Goal: Task Accomplishment & Management: Use online tool/utility

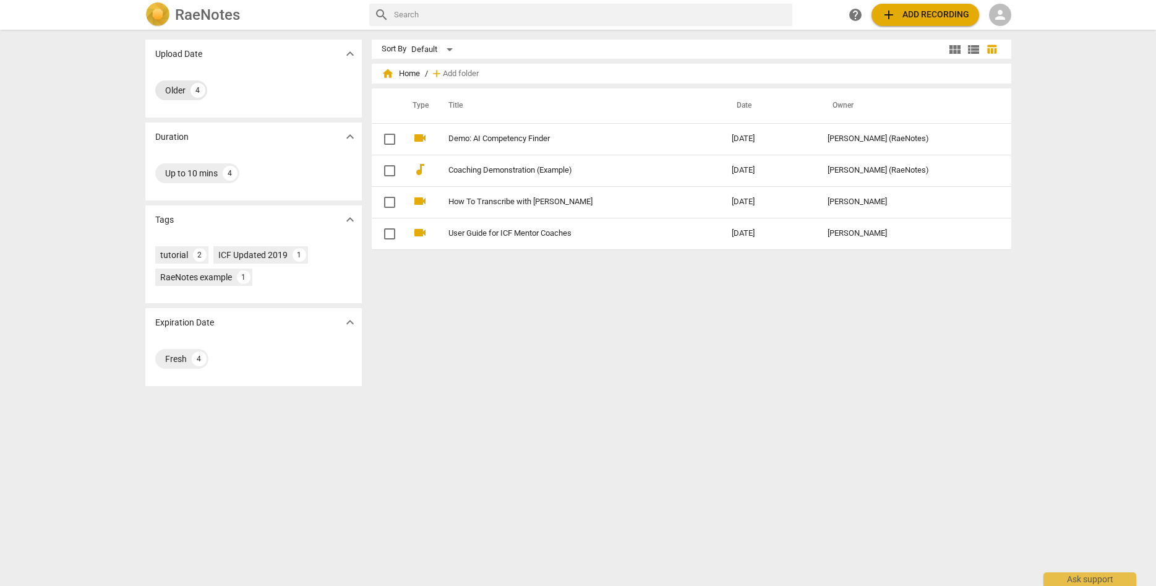
click at [184, 92] on div "Older" at bounding box center [175, 90] width 20 height 12
click at [354, 51] on span "expand_more" at bounding box center [350, 53] width 15 height 15
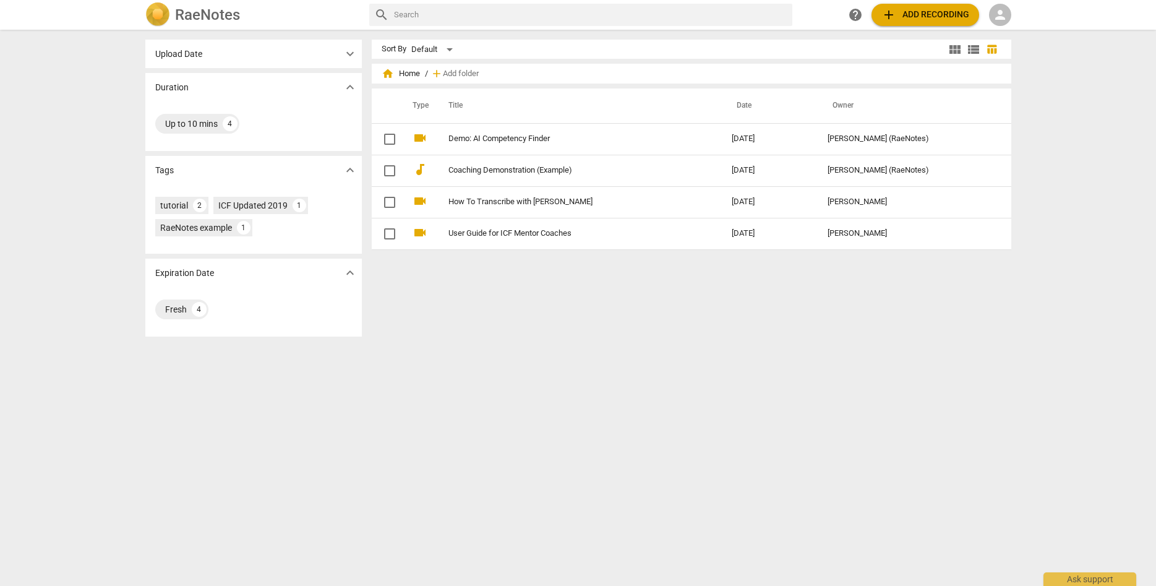
click at [354, 51] on span "expand_more" at bounding box center [350, 53] width 15 height 15
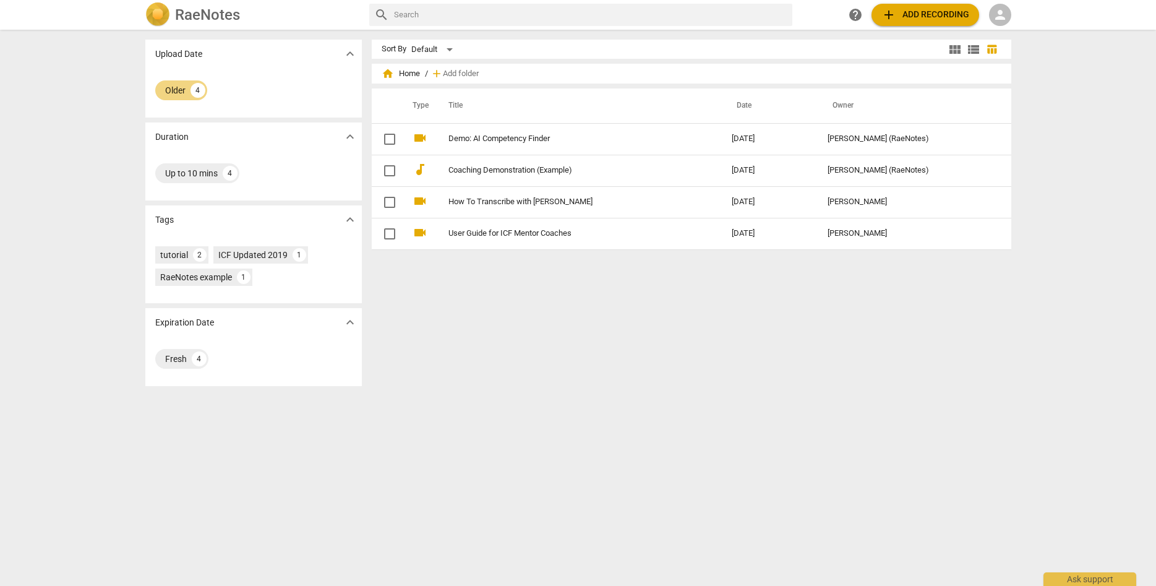
click at [212, 18] on h2 "RaeNotes" at bounding box center [207, 14] width 65 height 17
click at [181, 87] on div "Older" at bounding box center [175, 90] width 20 height 12
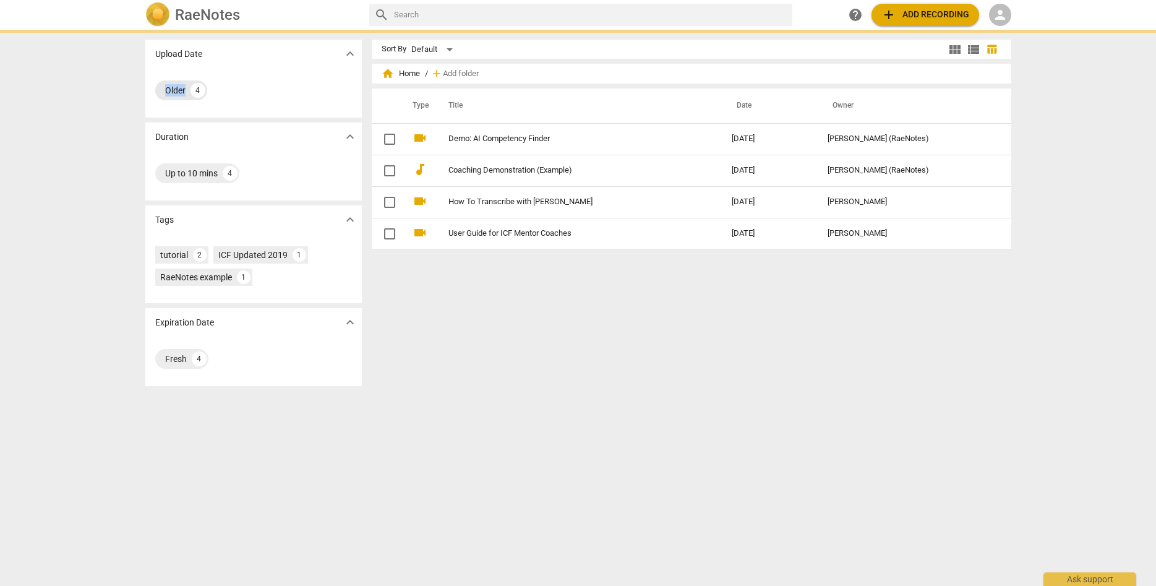
click at [181, 87] on div "Older" at bounding box center [175, 90] width 20 height 12
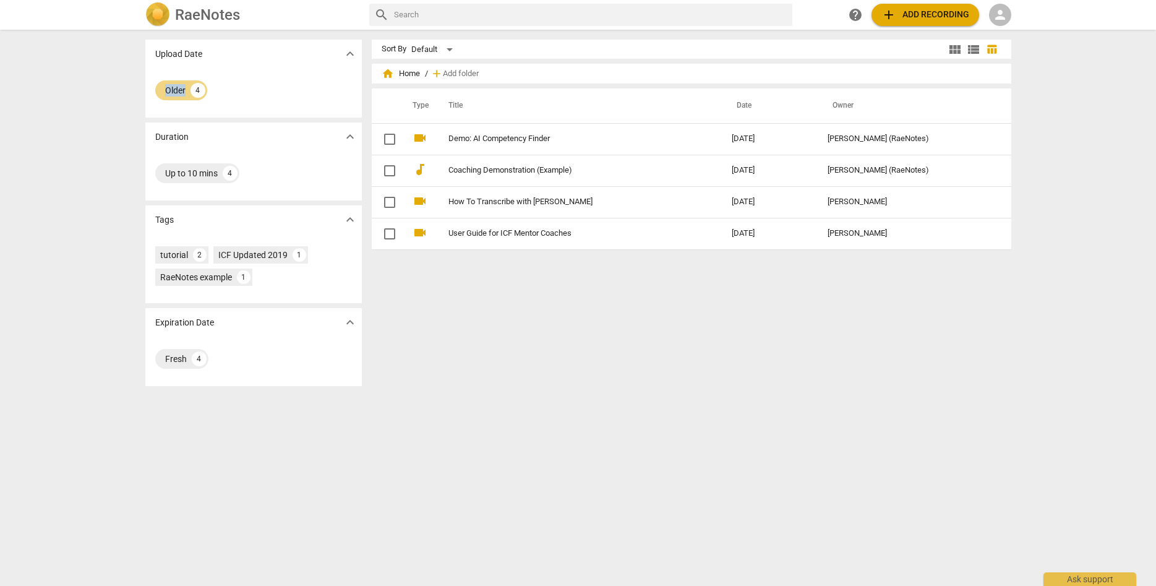
click at [980, 46] on span "view_list" at bounding box center [973, 49] width 15 height 15
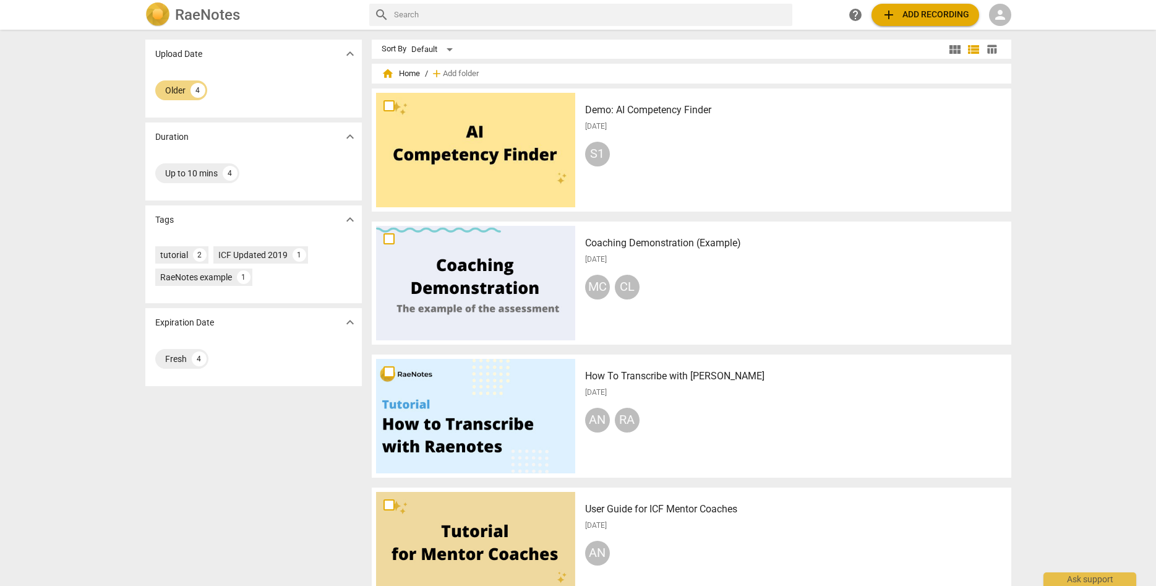
click at [396, 73] on span "home Home" at bounding box center [400, 73] width 38 height 12
click at [407, 74] on span "home Home" at bounding box center [400, 73] width 38 height 12
drag, startPoint x: 945, startPoint y: 45, endPoint x: 960, endPoint y: 47, distance: 15.0
click at [948, 45] on div "Sort By Default view_module view_list table_chart" at bounding box center [691, 49] width 639 height 19
click at [960, 47] on span "view_module" at bounding box center [954, 49] width 15 height 15
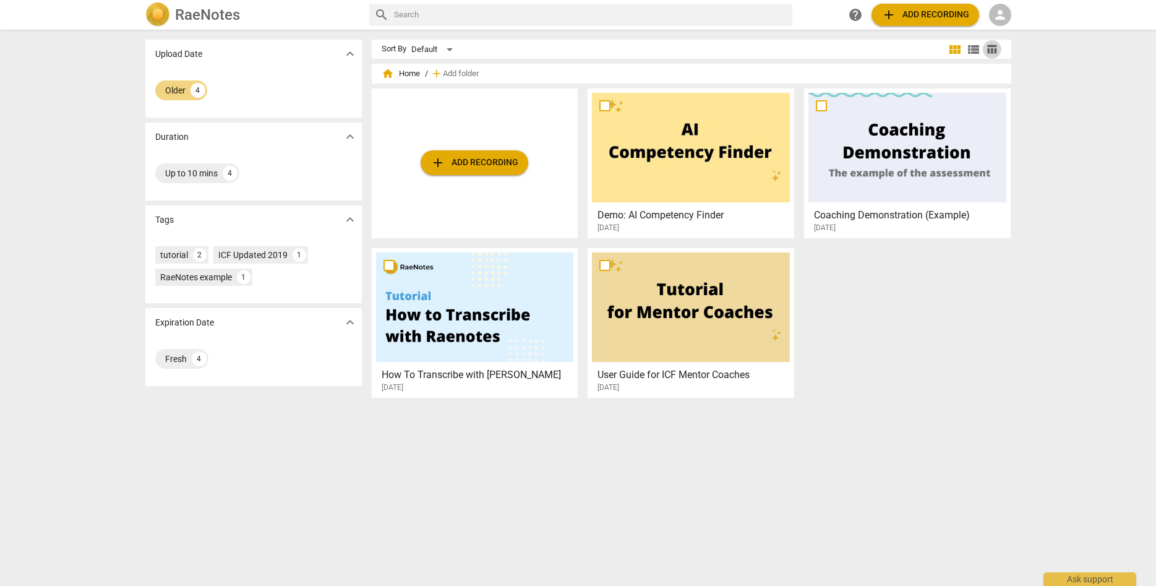
click at [999, 49] on span "table_chart" at bounding box center [991, 49] width 19 height 12
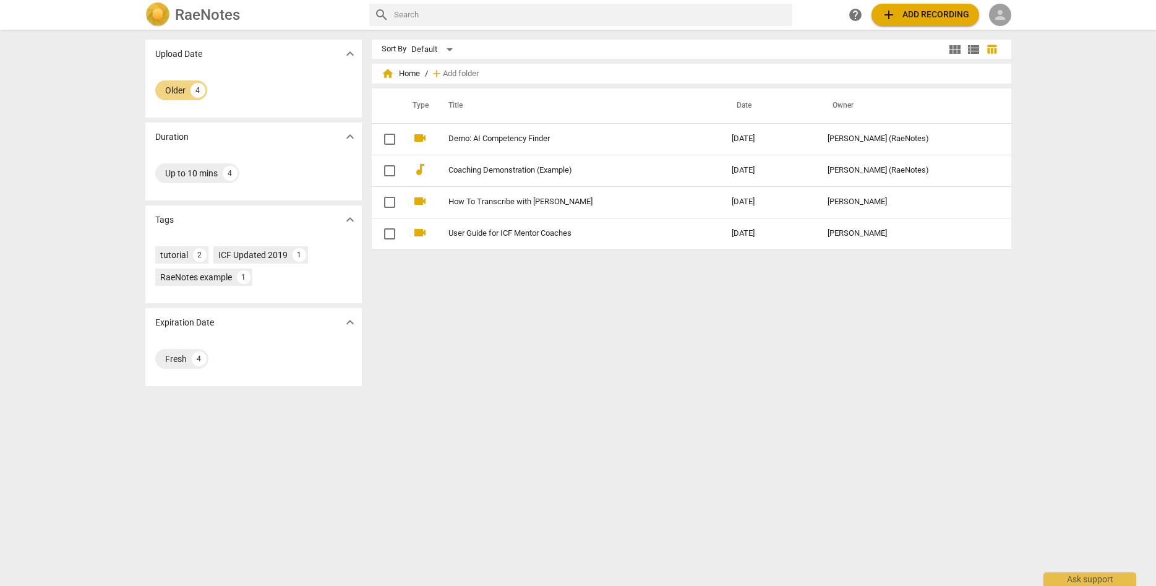
click at [999, 17] on span "person" at bounding box center [999, 14] width 15 height 15
click at [999, 17] on li "Login" at bounding box center [1011, 30] width 45 height 30
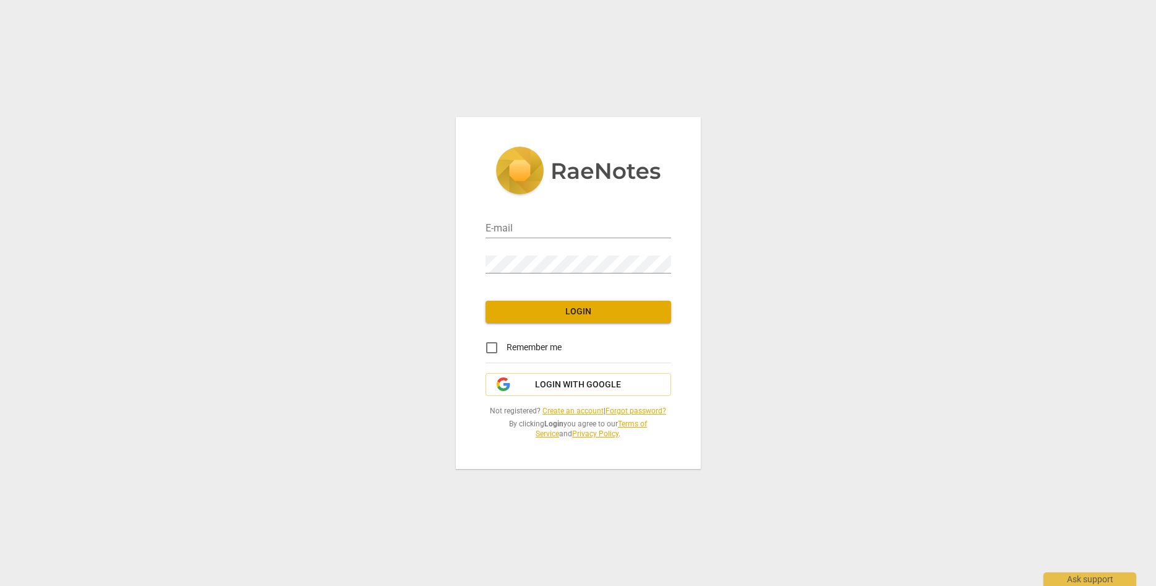
type input "[EMAIL_ADDRESS][DOMAIN_NAME]"
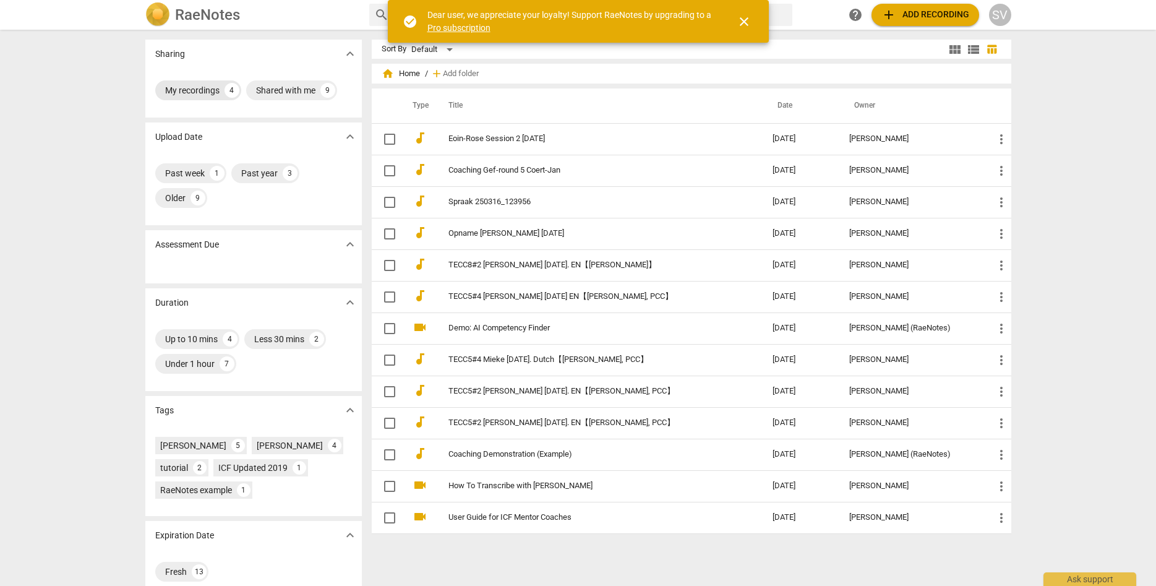
click at [194, 90] on div "My recordings" at bounding box center [192, 90] width 54 height 12
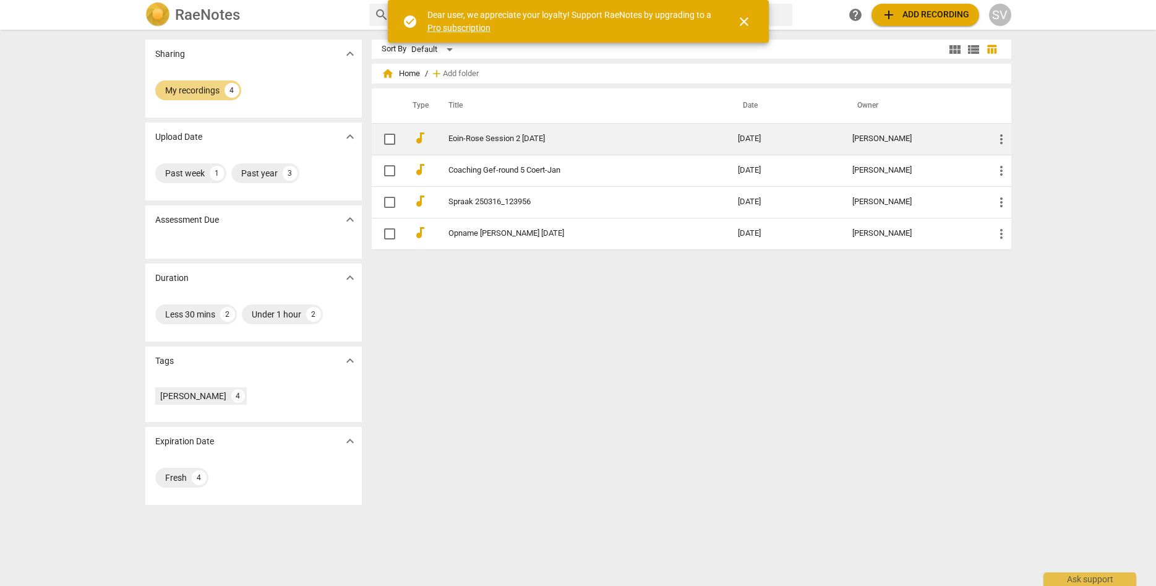
click at [477, 137] on link "Eoin-Rose Session 2 [DATE]" at bounding box center [570, 138] width 245 height 9
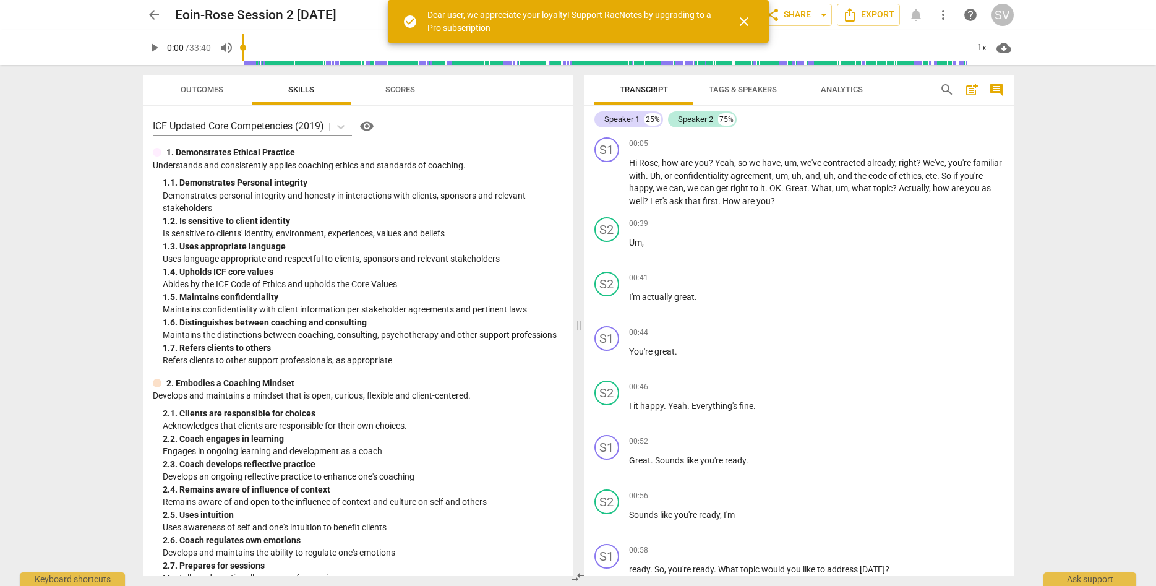
click at [722, 87] on span "Tags & Speakers" at bounding box center [743, 89] width 68 height 9
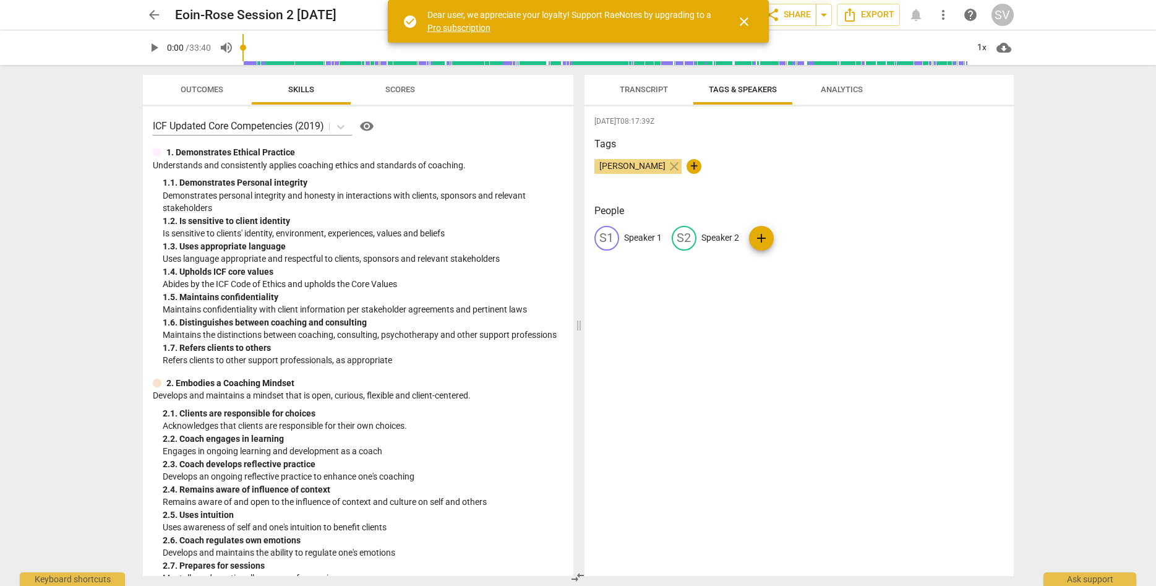
click at [632, 236] on p "Speaker 1" at bounding box center [643, 237] width 38 height 13
type input "Eoin"
click at [807, 238] on p "Speaker 2" at bounding box center [800, 237] width 38 height 13
type input "Rose"
drag, startPoint x: 851, startPoint y: 357, endPoint x: 736, endPoint y: 172, distance: 217.7
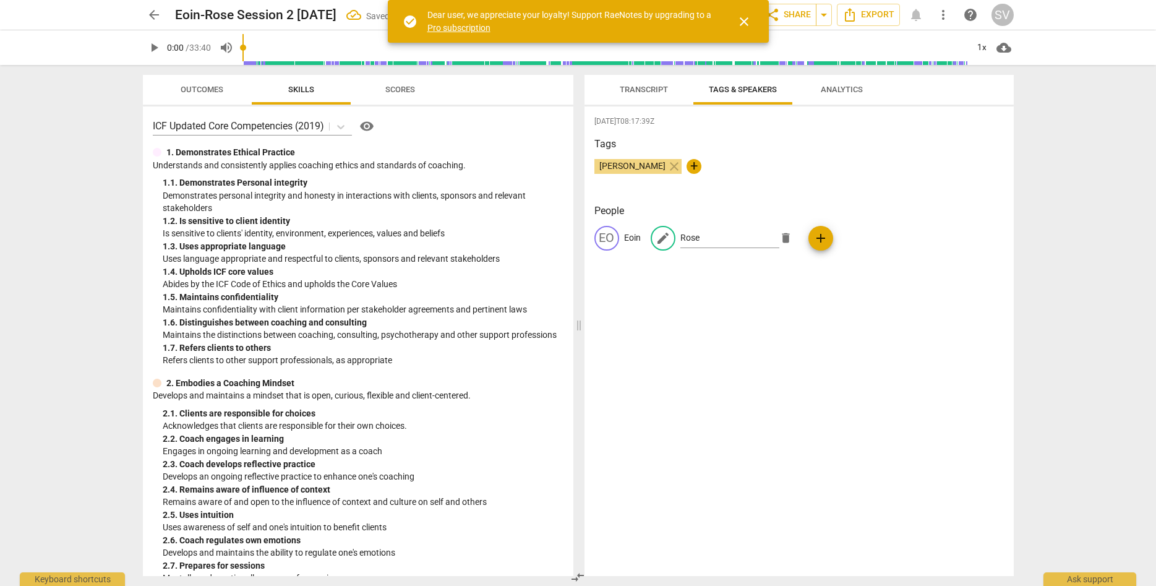
click at [851, 356] on div "[DATE]T08:17:39Z Tags [PERSON_NAME] close + People EO Eoin edit Rose delete add" at bounding box center [798, 340] width 429 height 469
click at [644, 85] on span "Transcript" at bounding box center [644, 90] width 78 height 17
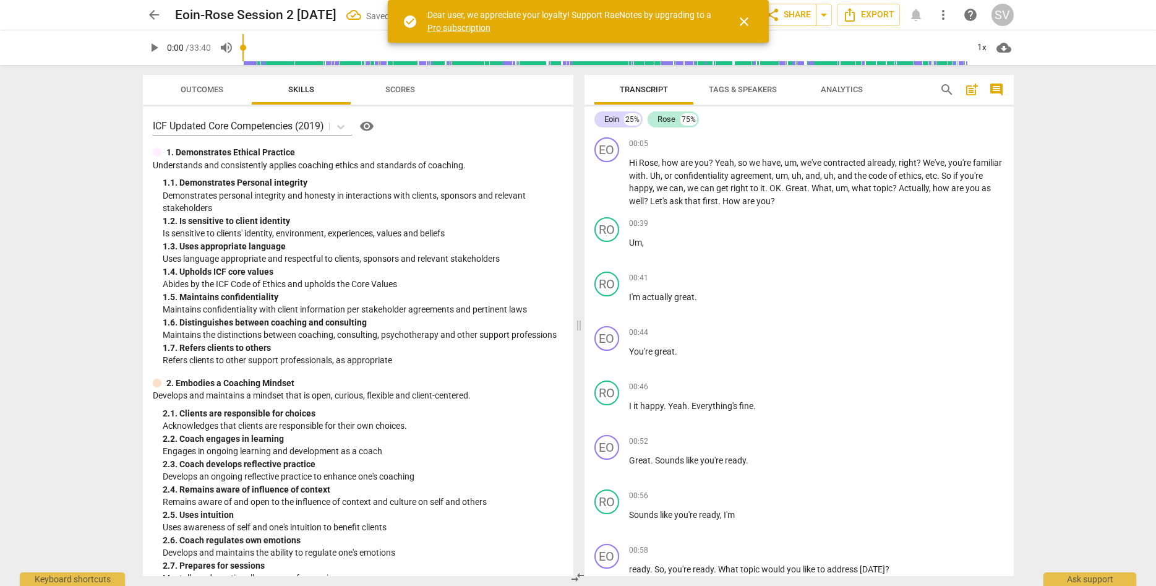
click at [837, 82] on span "Analytics" at bounding box center [842, 90] width 72 height 17
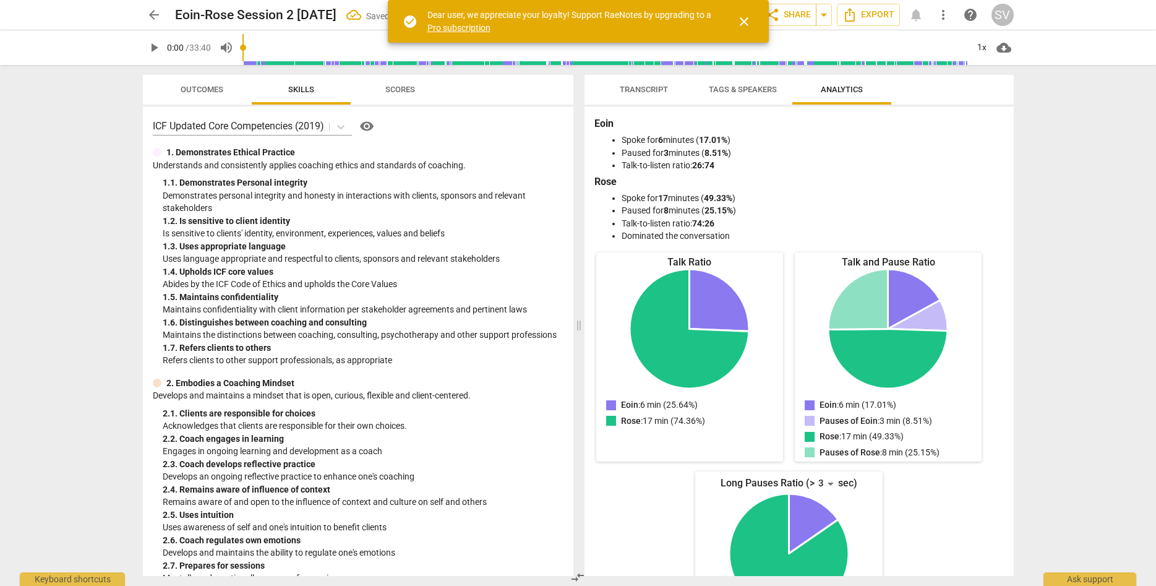
click at [624, 92] on span "Transcript" at bounding box center [644, 89] width 48 height 9
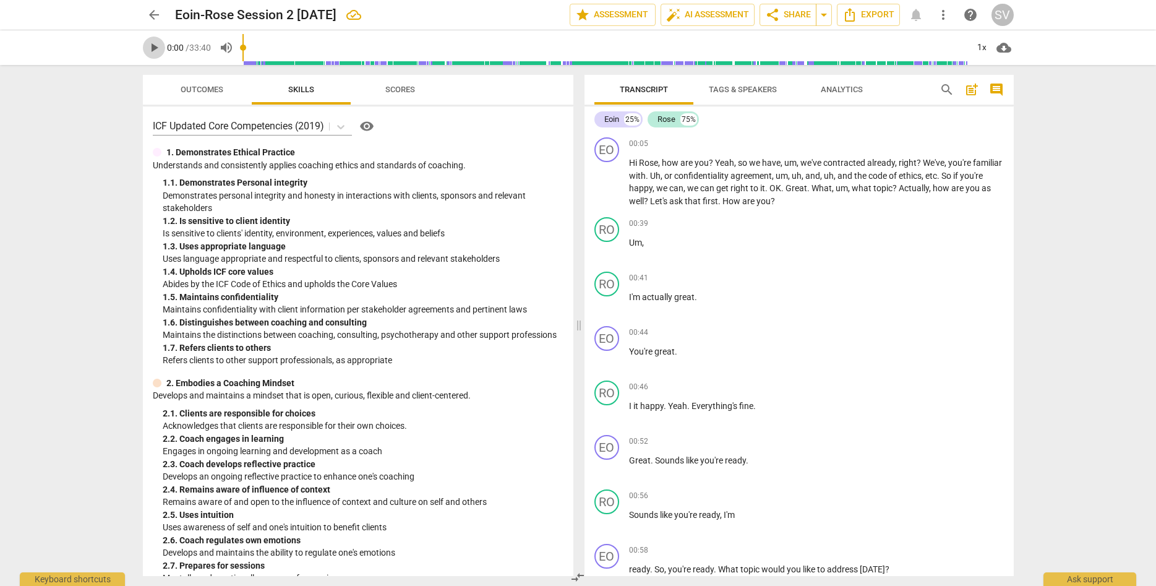
click at [151, 46] on span "play_arrow" at bounding box center [154, 47] width 15 height 15
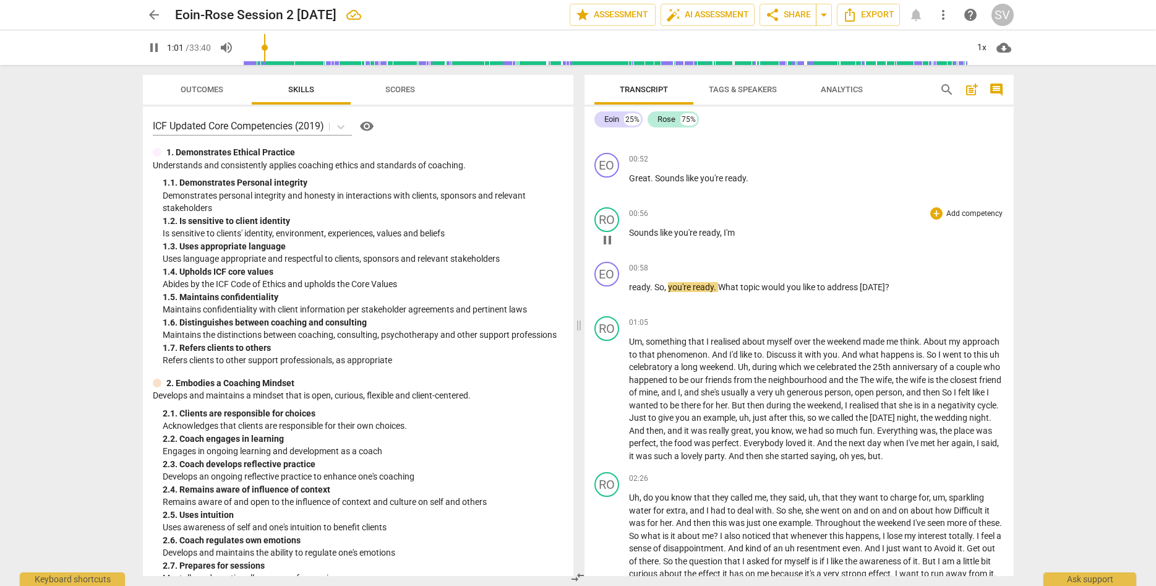
scroll to position [352, 0]
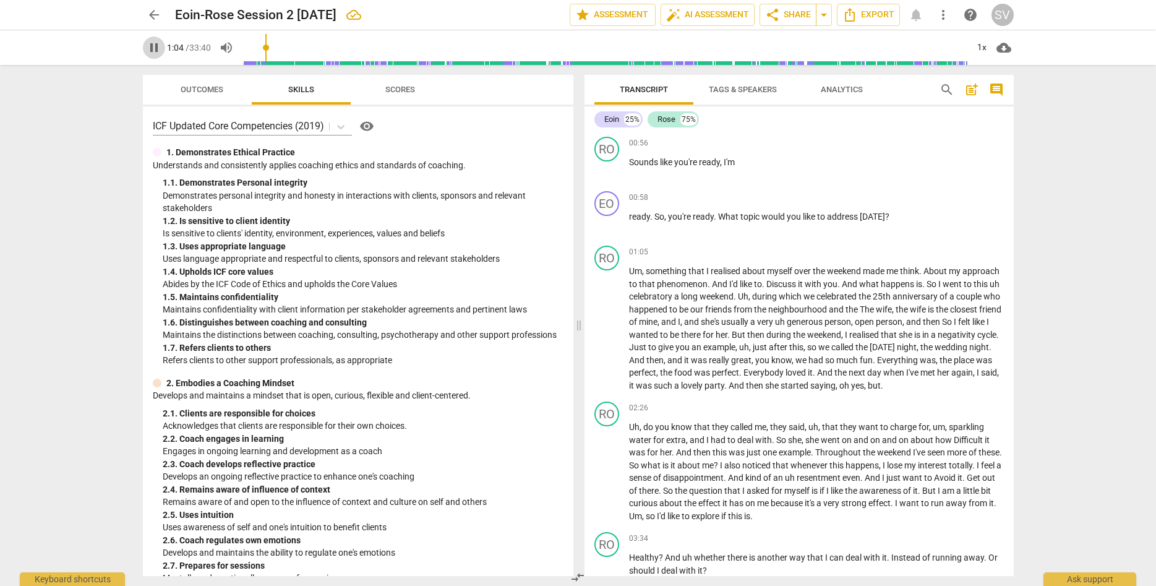
click at [153, 45] on span "pause" at bounding box center [154, 47] width 15 height 15
drag, startPoint x: 721, startPoint y: 217, endPoint x: 887, endPoint y: 218, distance: 166.3
click at [887, 218] on p "ready . So , you're ready . What topic would you like to address [DATE] ?" at bounding box center [816, 216] width 375 height 13
copy p "What topic would you like to address [DATE] ?"
click at [154, 51] on span "play_arrow" at bounding box center [154, 47] width 15 height 15
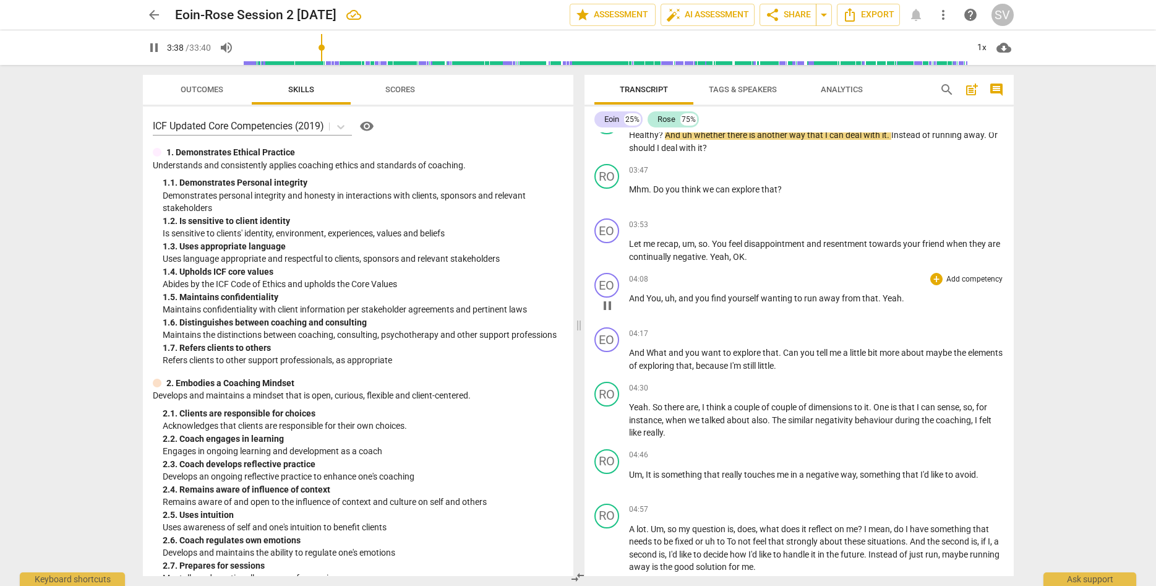
scroll to position [775, 0]
click at [151, 48] on span "pause" at bounding box center [154, 47] width 15 height 15
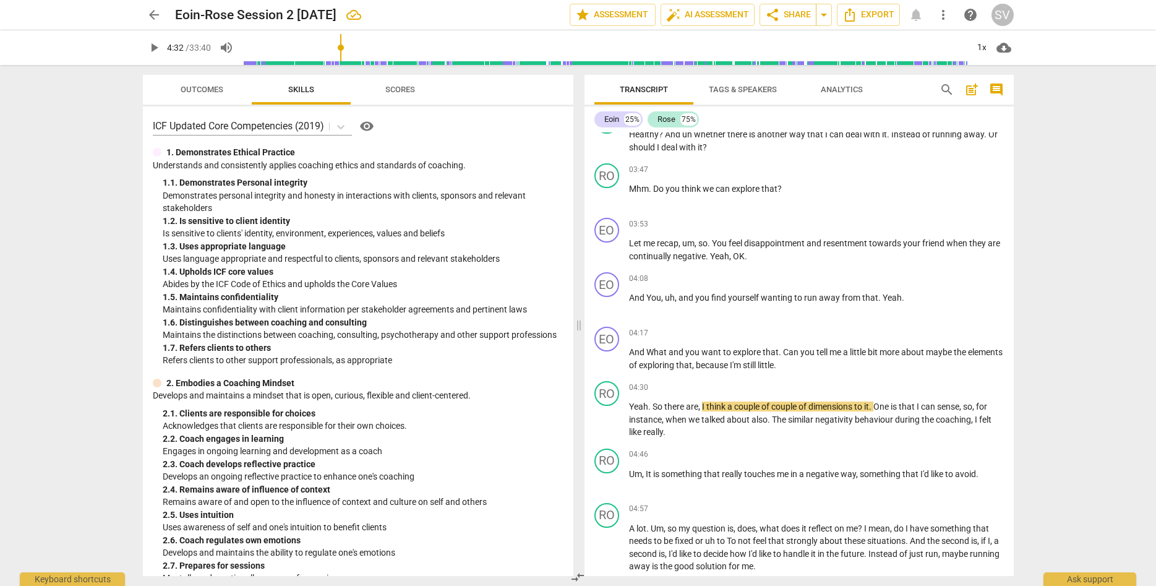
click at [155, 48] on span "play_arrow" at bounding box center [154, 47] width 15 height 15
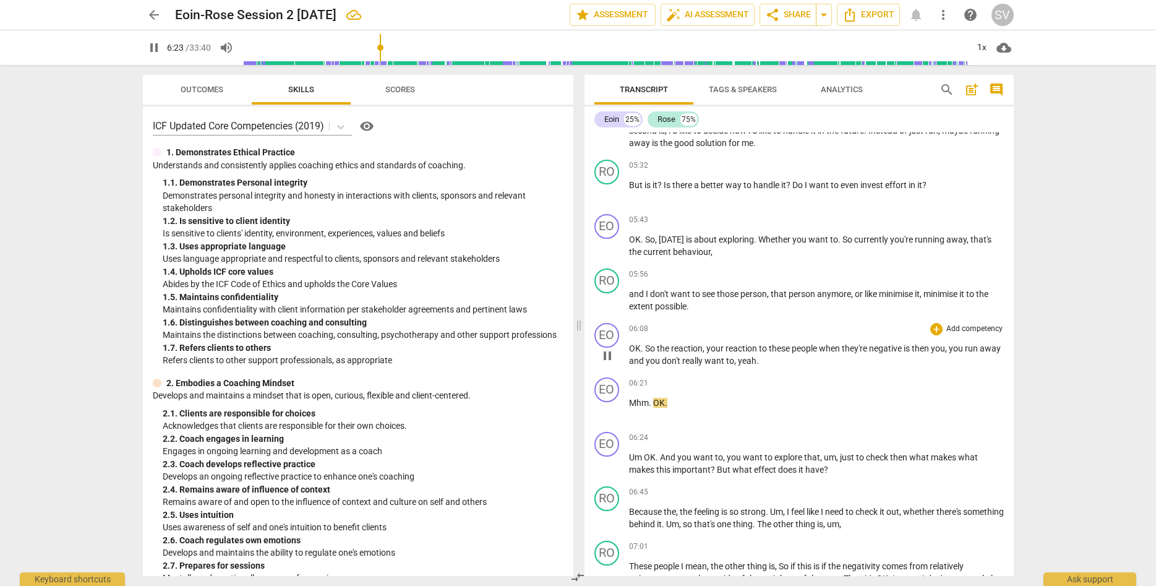
scroll to position [1269, 0]
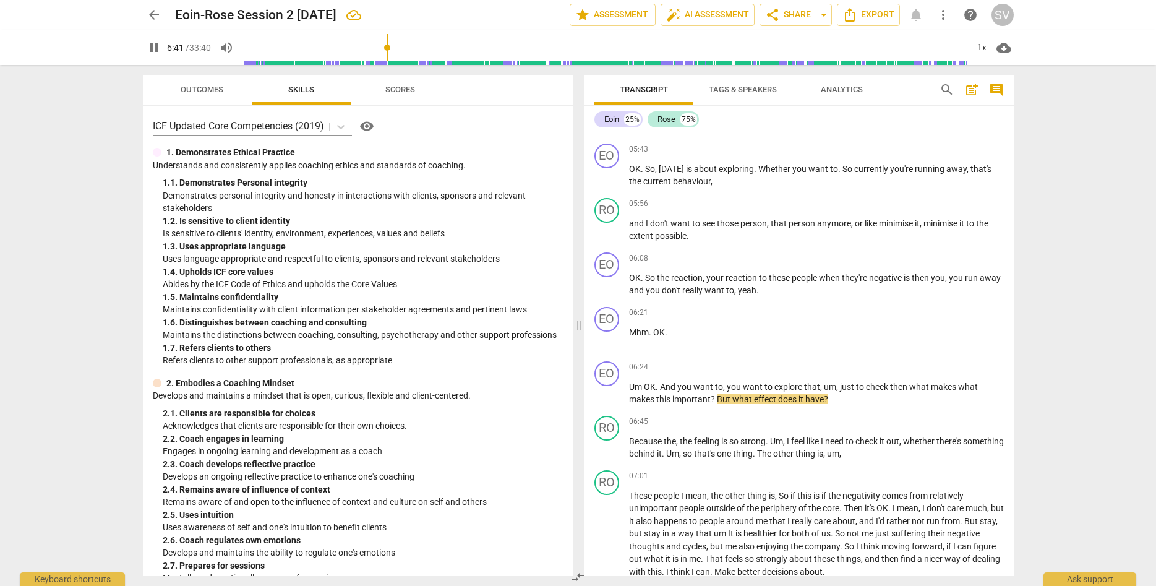
click at [152, 49] on span "pause" at bounding box center [154, 47] width 15 height 15
drag, startPoint x: 837, startPoint y: 385, endPoint x: 714, endPoint y: 394, distance: 122.8
click at [714, 394] on p "Um OK . And you want to , you want to explore that , um , just to check then wh…" at bounding box center [816, 392] width 375 height 25
copy p "just to check then what makes what makes this important ?"
click at [938, 365] on div "+" at bounding box center [936, 367] width 12 height 12
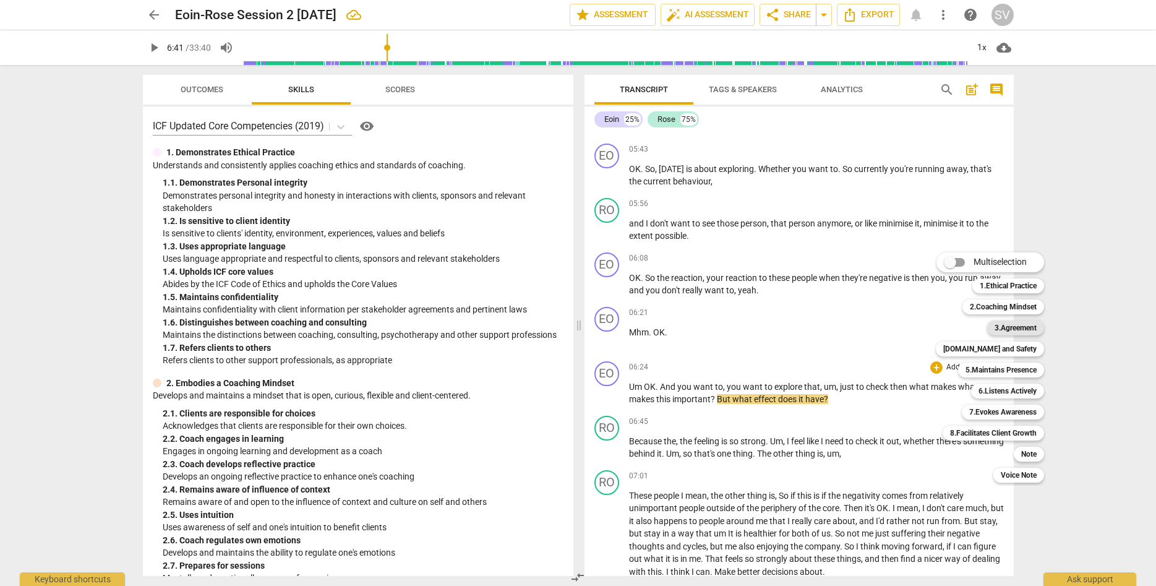
click at [1032, 326] on b "3.Agreement" at bounding box center [1015, 327] width 42 height 15
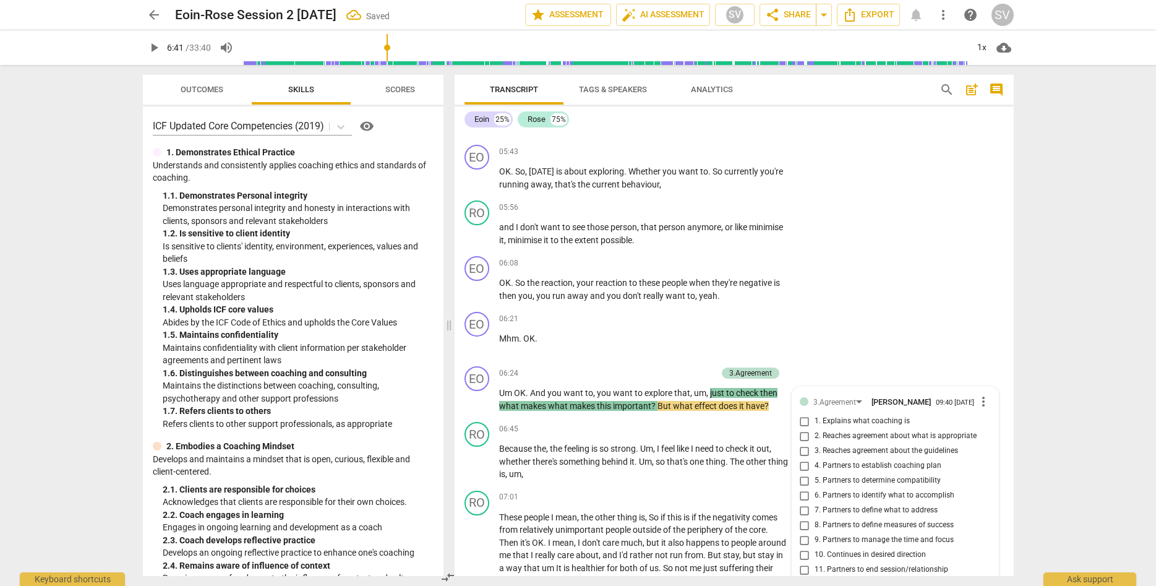
scroll to position [1616, 0]
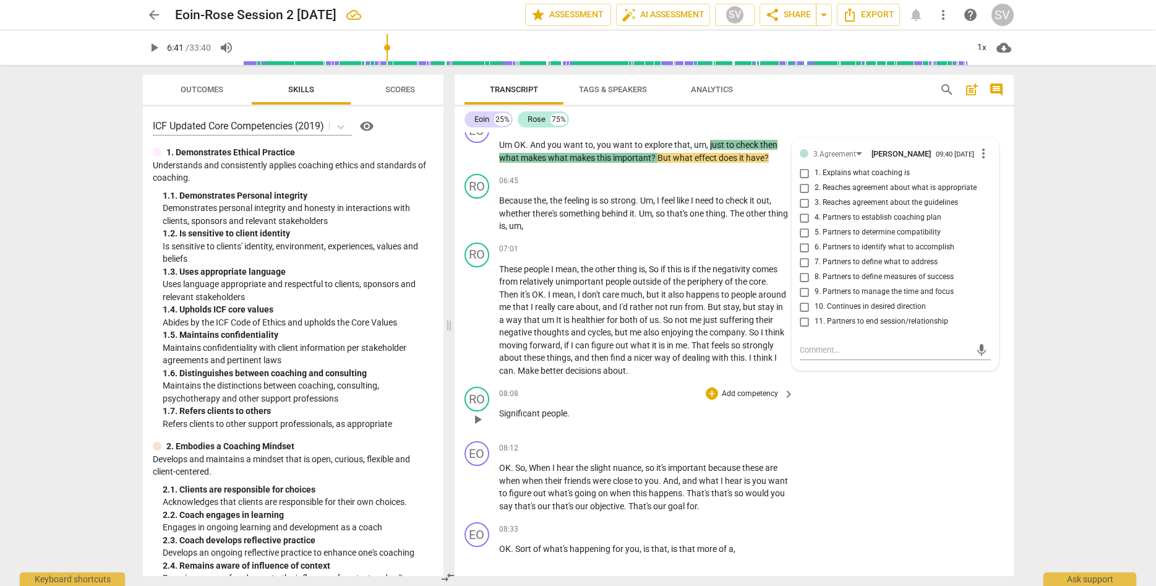
click at [675, 401] on div "08:08 + Add competency keyboard_arrow_right Significant people ." at bounding box center [647, 408] width 297 height 45
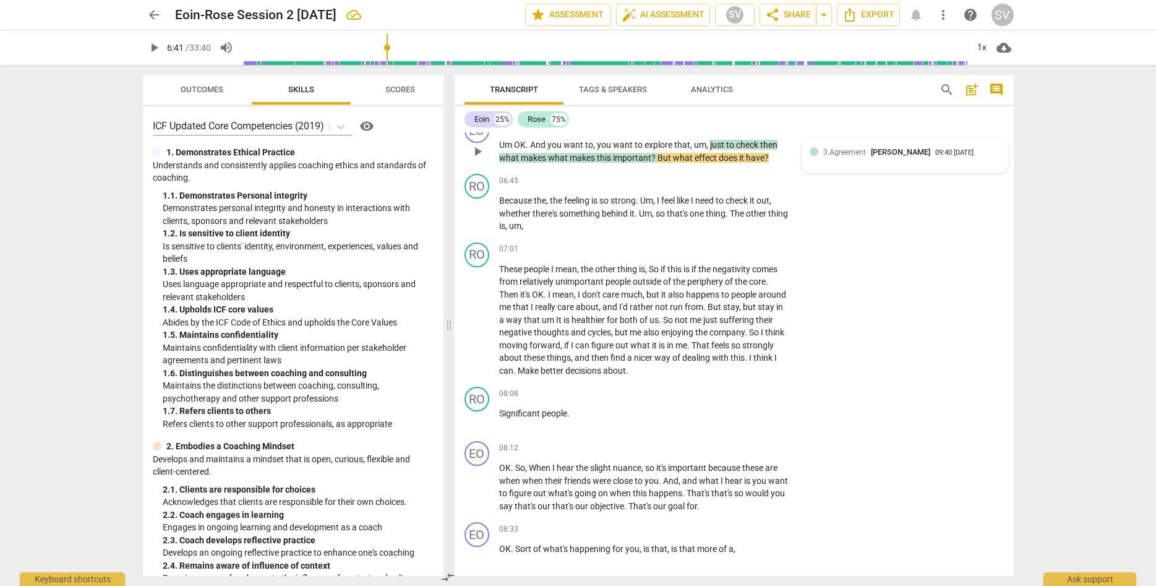
click at [820, 151] on div "3.Agreement [PERSON_NAME] 09:40 [DATE]" at bounding box center [904, 152] width 191 height 12
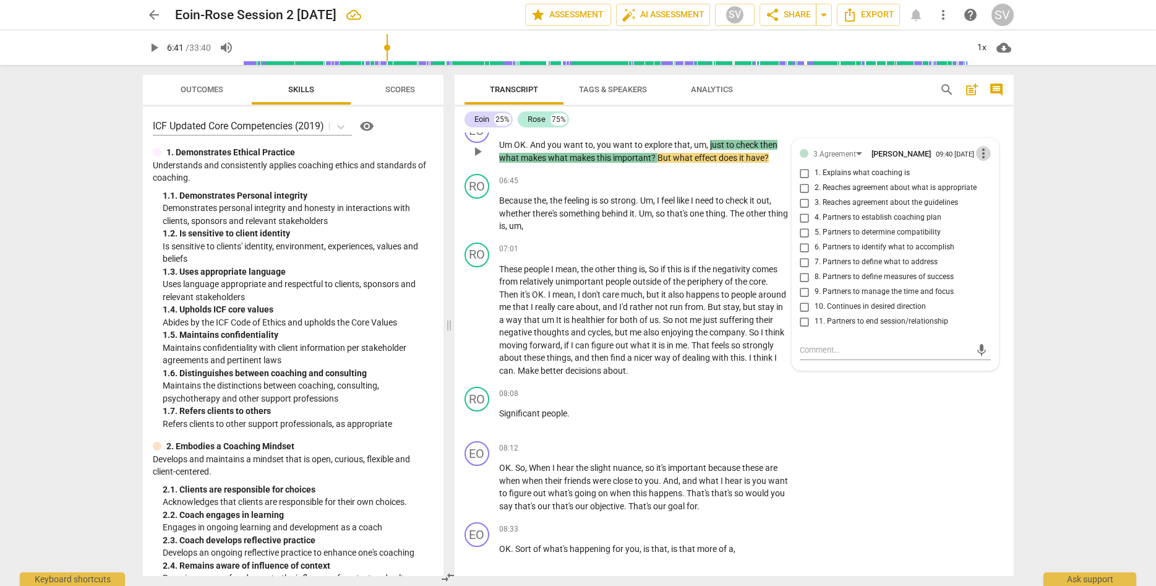
click at [982, 160] on span "more_vert" at bounding box center [983, 153] width 15 height 15
click at [993, 183] on li "Delete" at bounding box center [997, 178] width 43 height 23
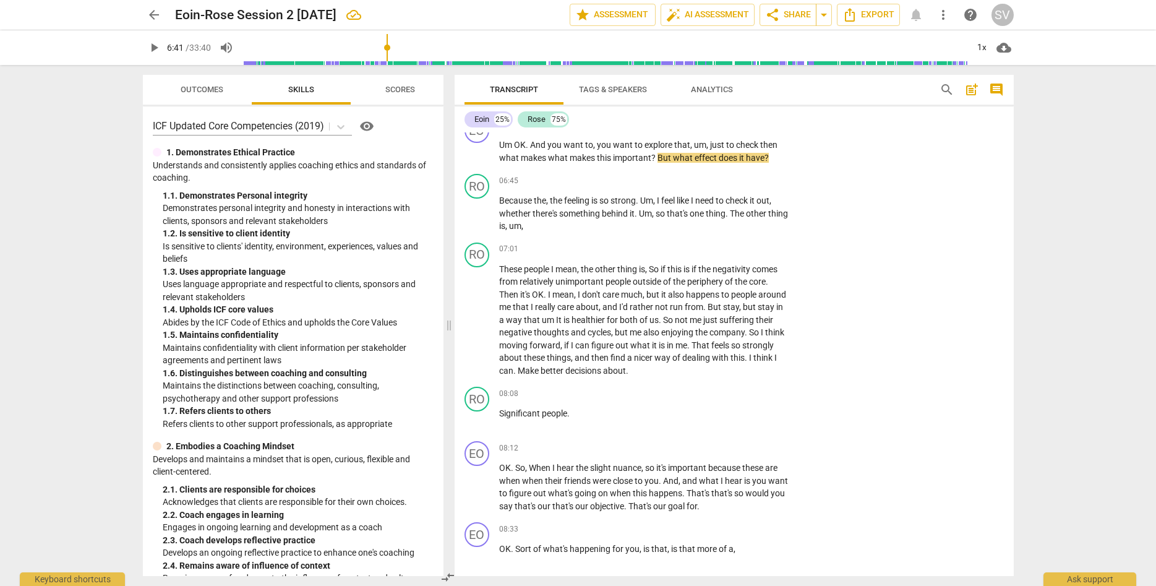
click at [153, 43] on span "play_arrow" at bounding box center [154, 47] width 15 height 15
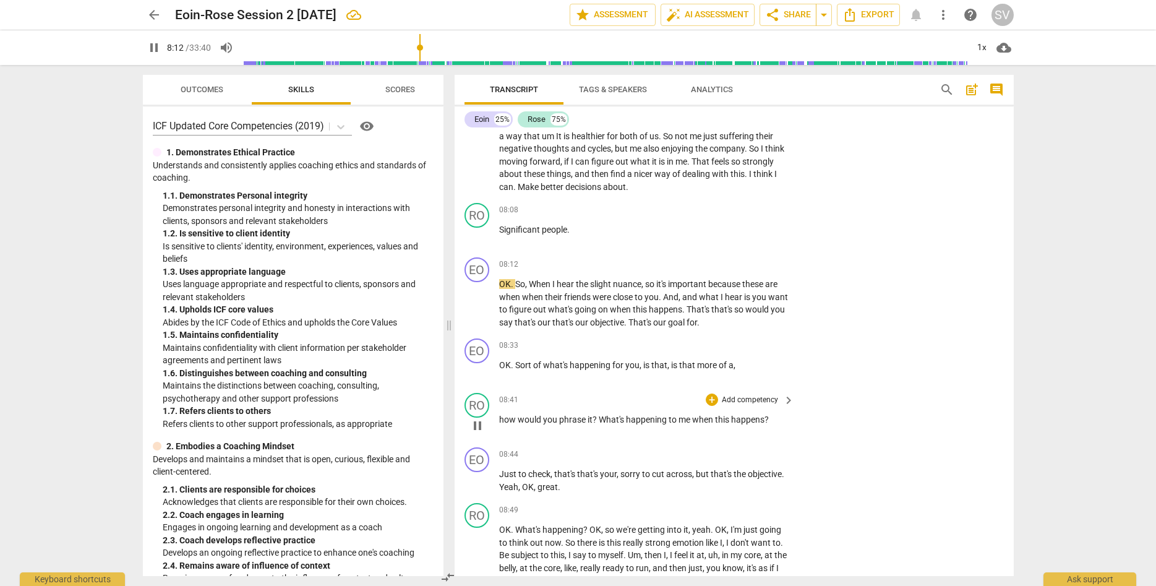
scroll to position [1828, 0]
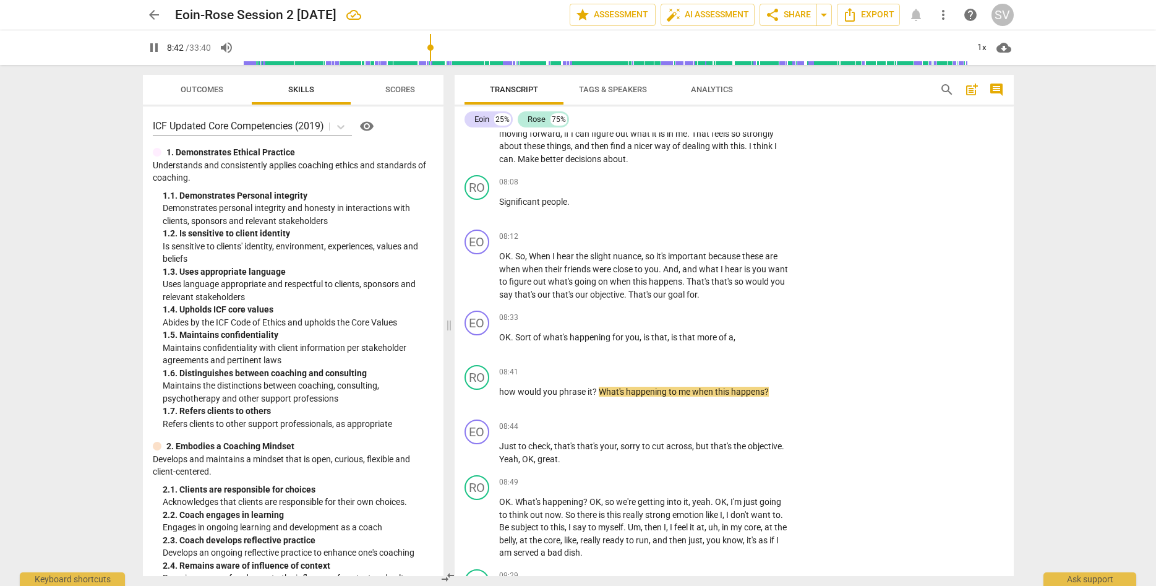
click at [158, 45] on span "pause" at bounding box center [154, 47] width 15 height 15
click at [500, 394] on span "how" at bounding box center [508, 391] width 19 height 10
drag, startPoint x: 500, startPoint y: 391, endPoint x: 597, endPoint y: 390, distance: 97.1
click at [597, 390] on p "how would you phrase it ? What's happening to me when this happens ?" at bounding box center [643, 391] width 289 height 13
copy p "how would you phrase it ?"
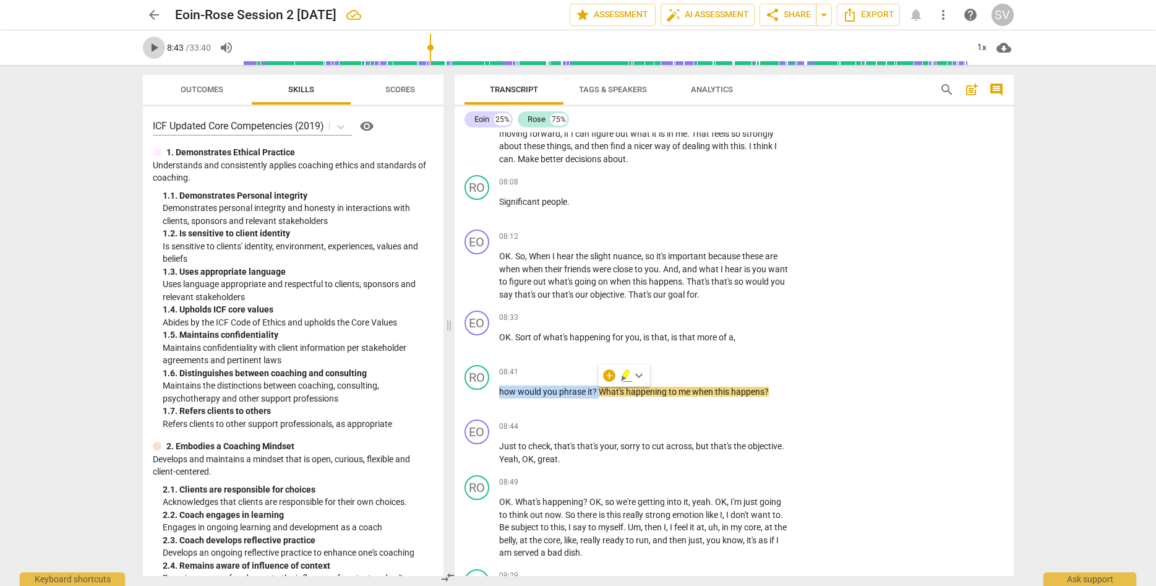
click at [156, 47] on span "play_arrow" at bounding box center [154, 47] width 15 height 15
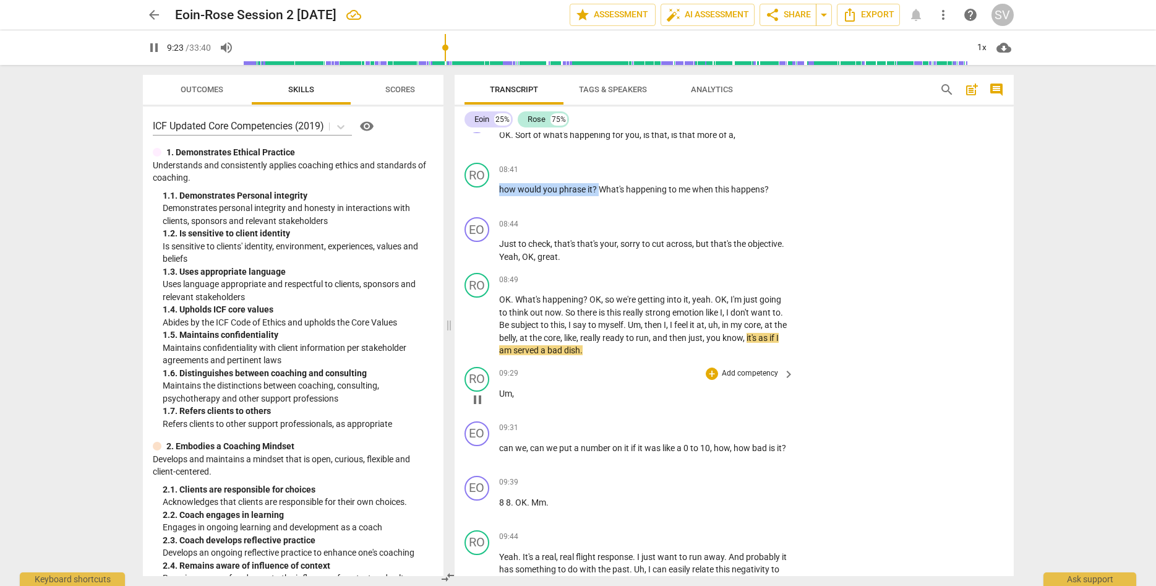
scroll to position [2180, 0]
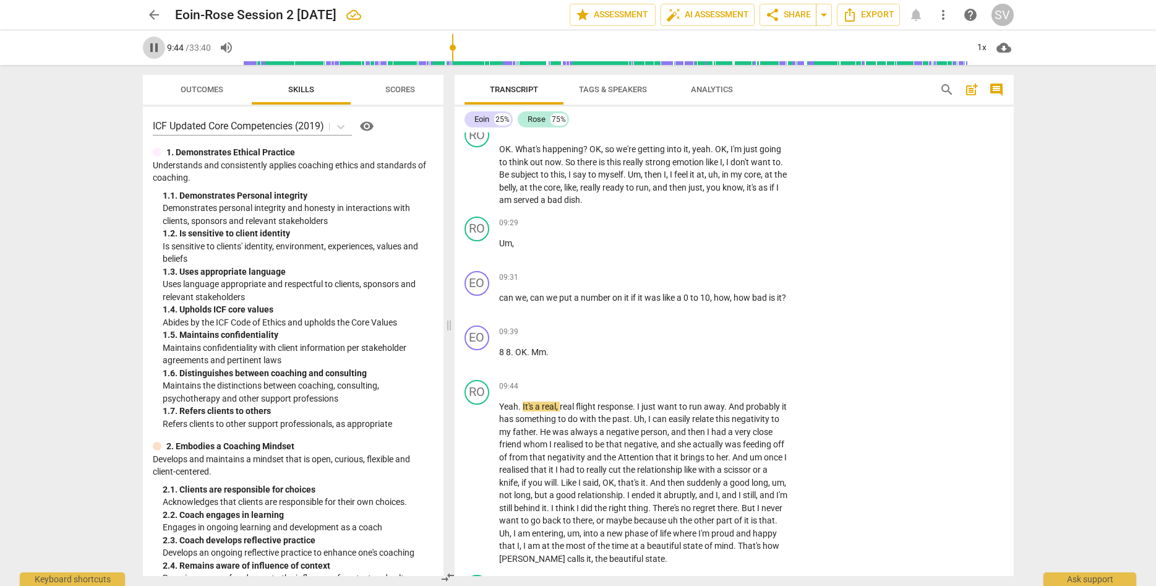
click at [156, 45] on span "pause" at bounding box center [154, 47] width 15 height 15
drag, startPoint x: 501, startPoint y: 298, endPoint x: 526, endPoint y: 310, distance: 27.9
click at [526, 304] on p "can we , can we put a number on it if it was like a 0 to 10 , how , how bad is …" at bounding box center [643, 297] width 289 height 13
copy p "can we , can we put a number on it if it was like a 0 to 10 , how , how bad is …"
click at [148, 48] on span "play_arrow" at bounding box center [154, 47] width 15 height 15
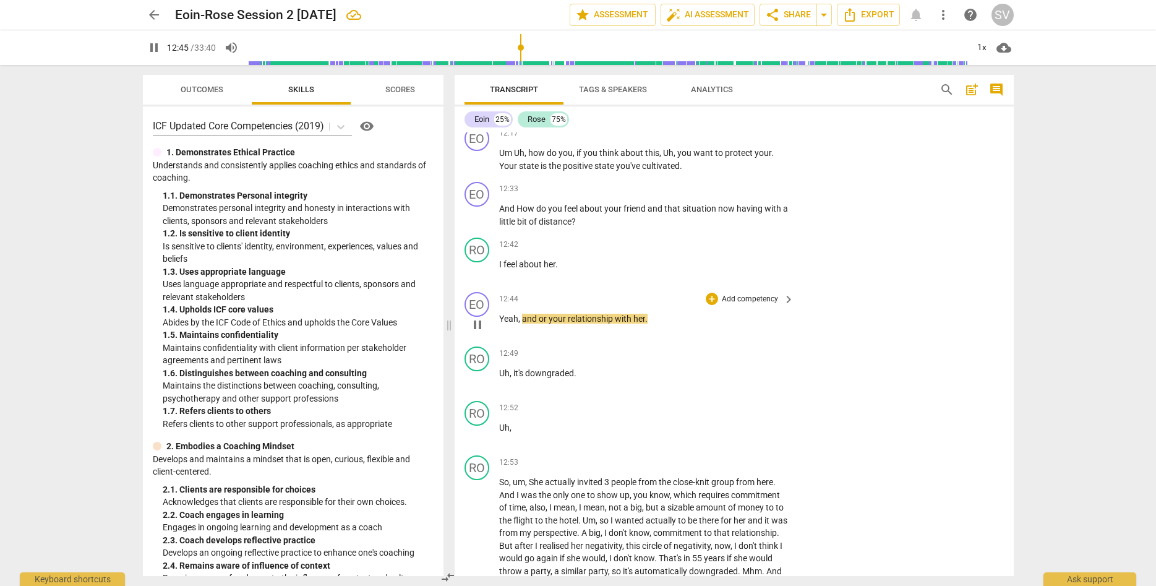
scroll to position [2885, 0]
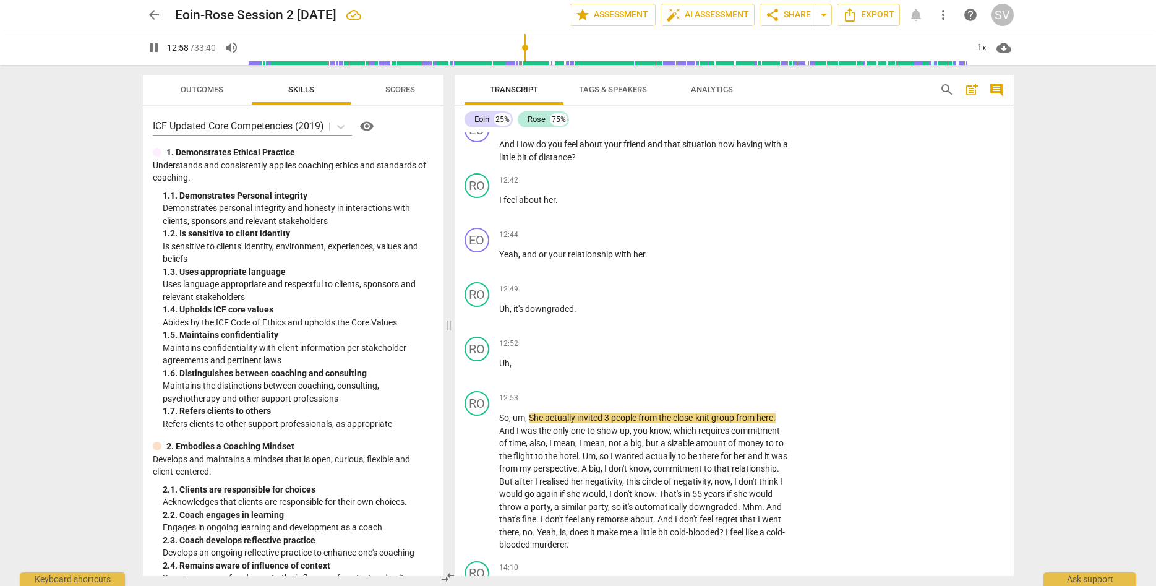
click at [151, 45] on span "pause" at bounding box center [154, 47] width 15 height 15
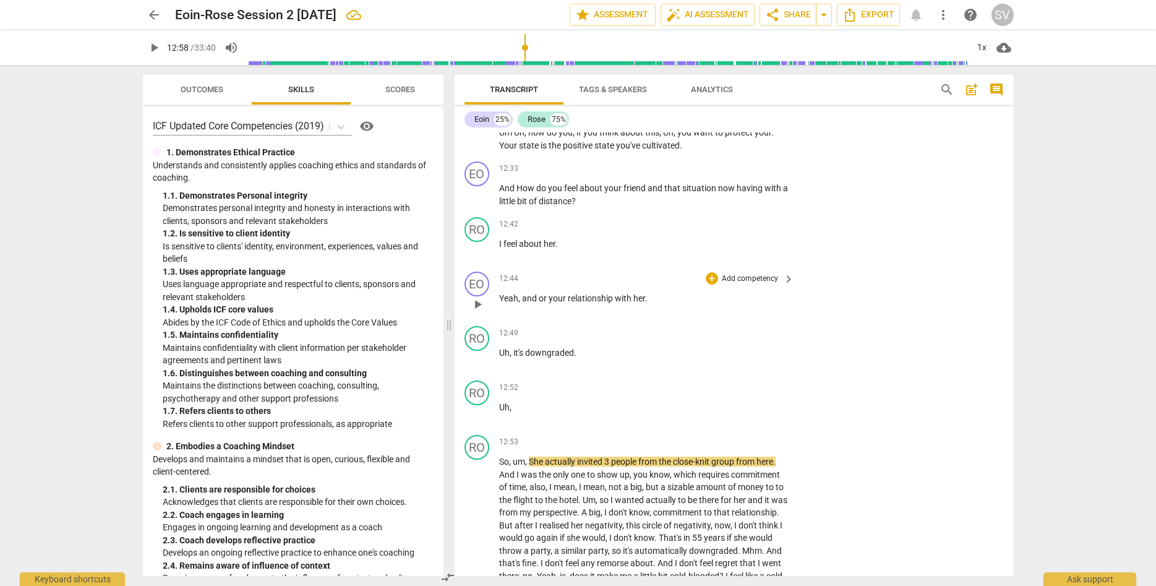
scroll to position [2814, 0]
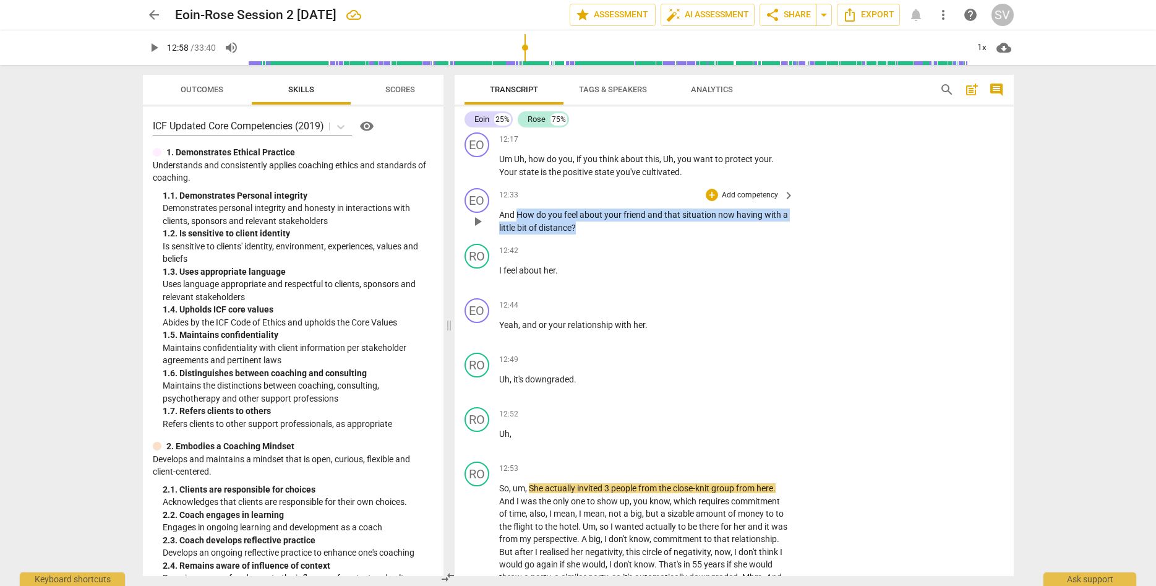
drag, startPoint x: 517, startPoint y: 213, endPoint x: 594, endPoint y: 227, distance: 78.6
click at [594, 227] on p "And How do you feel about your friend and that situation now having with a litt…" at bounding box center [643, 220] width 289 height 25
copy p "How do you feel about your friend and that situation now having with a little b…"
click at [153, 49] on span "play_arrow" at bounding box center [154, 47] width 15 height 15
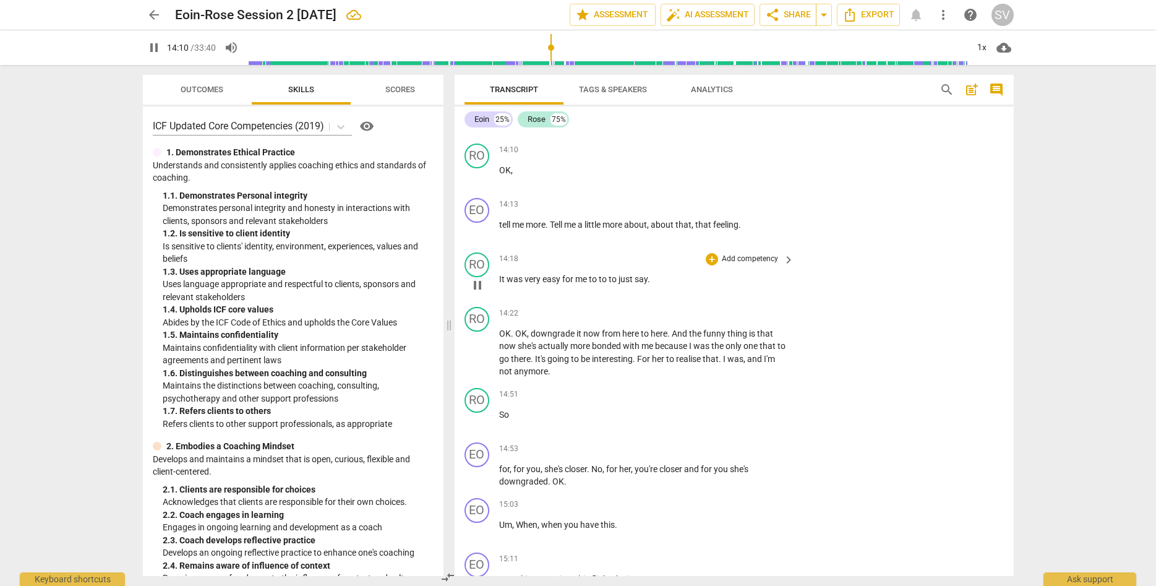
scroll to position [3308, 0]
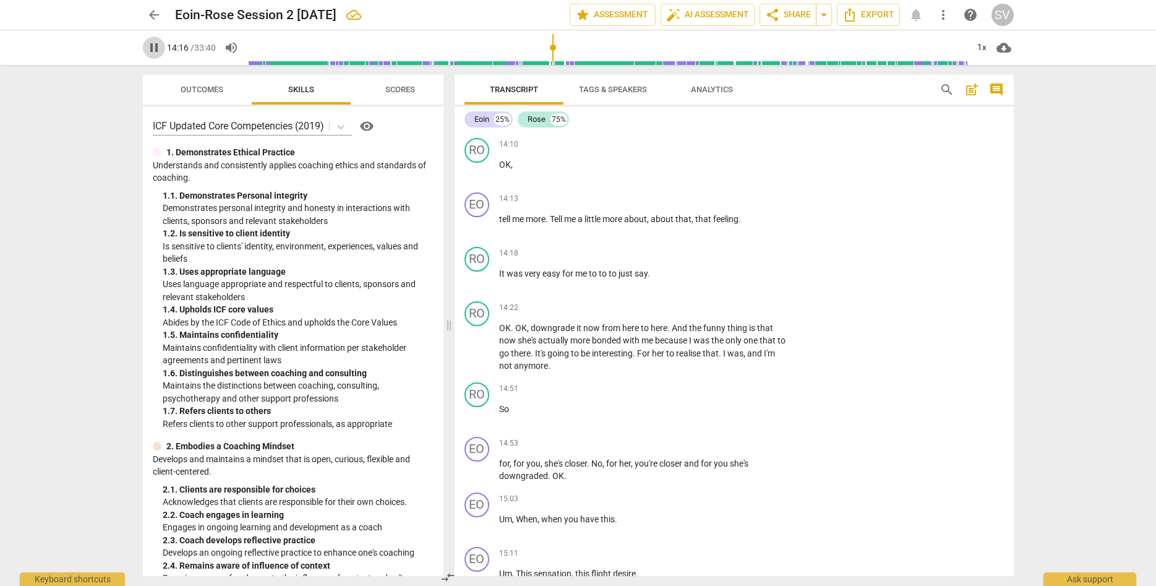
click at [151, 48] on span "pause" at bounding box center [154, 47] width 15 height 15
drag, startPoint x: 551, startPoint y: 218, endPoint x: 746, endPoint y: 218, distance: 194.8
click at [746, 218] on p "tell me more . Tell me a little more about , about that , that feeling ." at bounding box center [643, 219] width 289 height 13
click at [522, 229] on div "14:13 + Add competency keyboard_arrow_right tell me more . Tell me a little mor…" at bounding box center [647, 214] width 297 height 45
drag, startPoint x: 506, startPoint y: 233, endPoint x: 504, endPoint y: 226, distance: 7.8
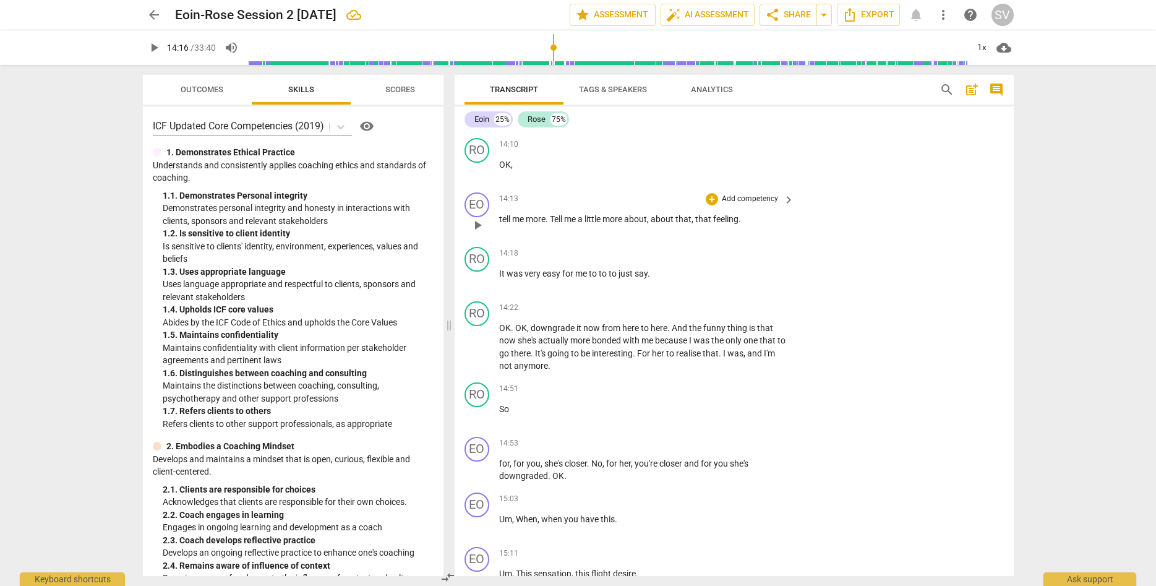
click at [505, 231] on div "14:13 + Add competency keyboard_arrow_right tell me more . Tell me a little mor…" at bounding box center [647, 214] width 297 height 45
drag, startPoint x: 500, startPoint y: 219, endPoint x: 768, endPoint y: 224, distance: 267.8
click at [768, 224] on p "tell me more . Tell me a little more about , about that , that feeling ." at bounding box center [643, 219] width 289 height 13
click at [498, 221] on div "play_arrow pause" at bounding box center [483, 225] width 32 height 16
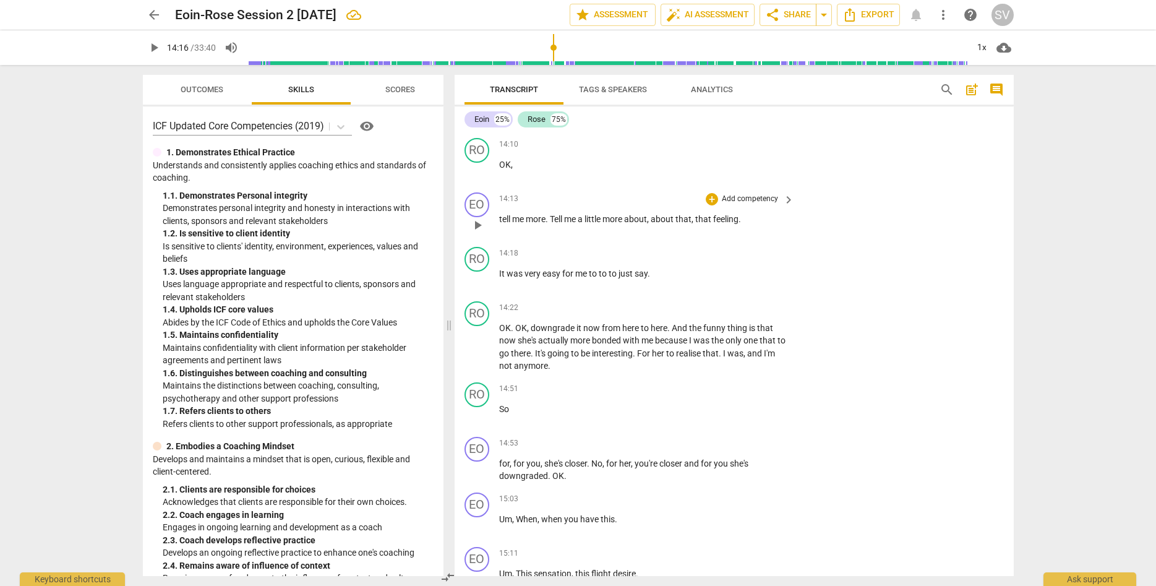
drag, startPoint x: 498, startPoint y: 218, endPoint x: 581, endPoint y: 219, distance: 82.9
click at [581, 219] on div "EO play_arrow pause 14:13 + Add competency keyboard_arrow_right tell me more . …" at bounding box center [733, 214] width 559 height 54
drag, startPoint x: 563, startPoint y: 244, endPoint x: 542, endPoint y: 232, distance: 24.9
click at [561, 242] on div "RO play_arrow pause 14:18 + Add competency keyboard_arrow_right It was very eas…" at bounding box center [733, 269] width 559 height 54
drag, startPoint x: 499, startPoint y: 218, endPoint x: 759, endPoint y: 226, distance: 259.8
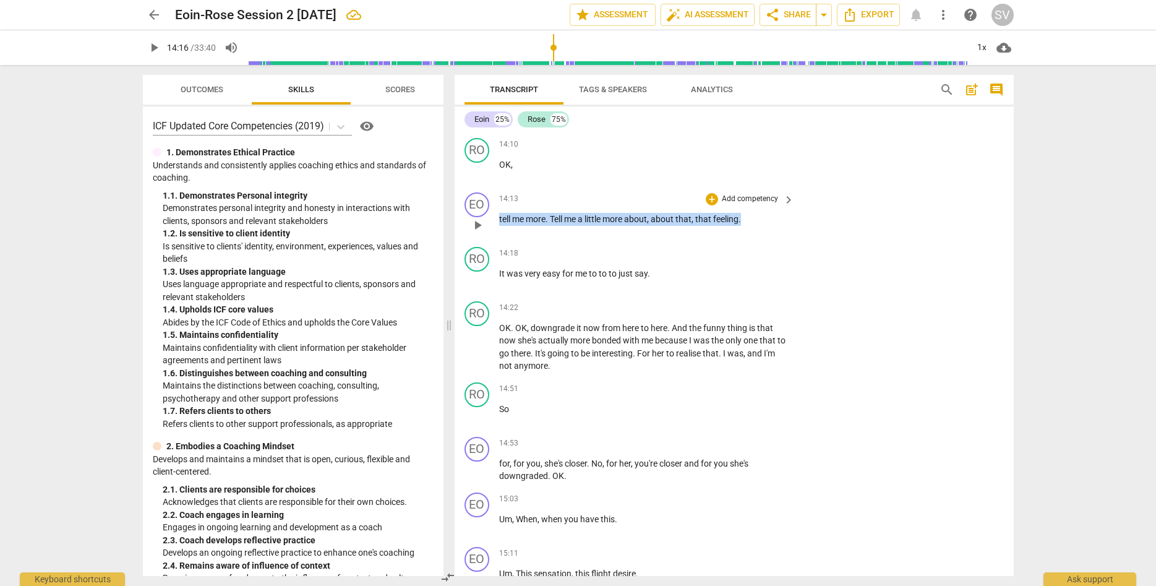
click at [759, 226] on div "14:13 + Add competency keyboard_arrow_right tell me more . Tell me a little mor…" at bounding box center [647, 214] width 297 height 45
copy p "tell me more . Tell me a little more about , about that , that feeling ."
click at [155, 46] on span "play_arrow" at bounding box center [154, 47] width 15 height 15
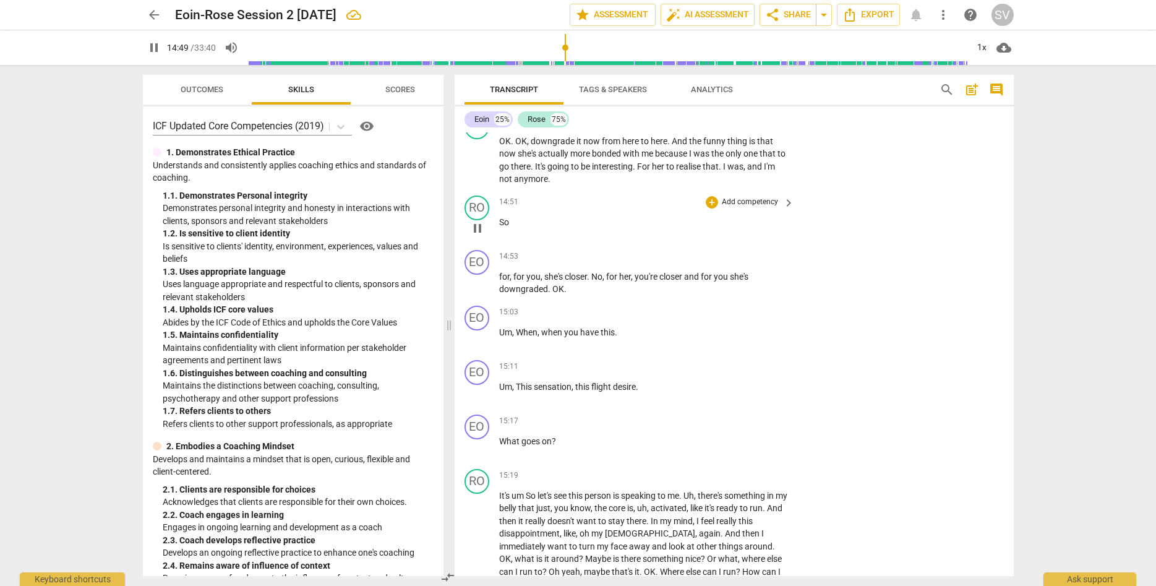
scroll to position [3519, 0]
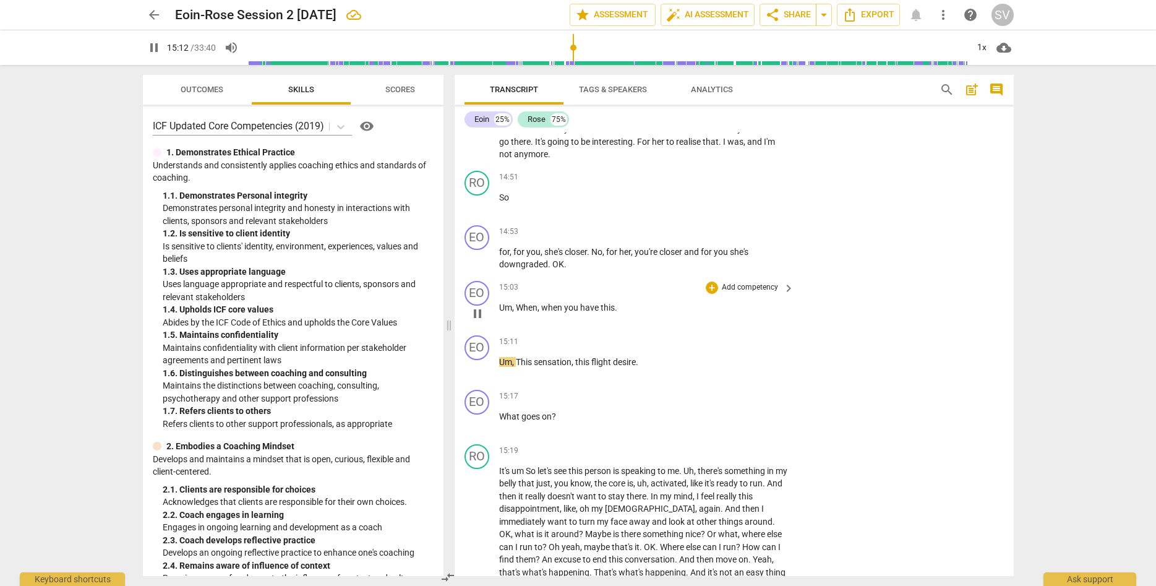
click at [479, 315] on span "pause" at bounding box center [477, 313] width 15 height 15
click at [156, 44] on span "play_arrow" at bounding box center [154, 47] width 15 height 15
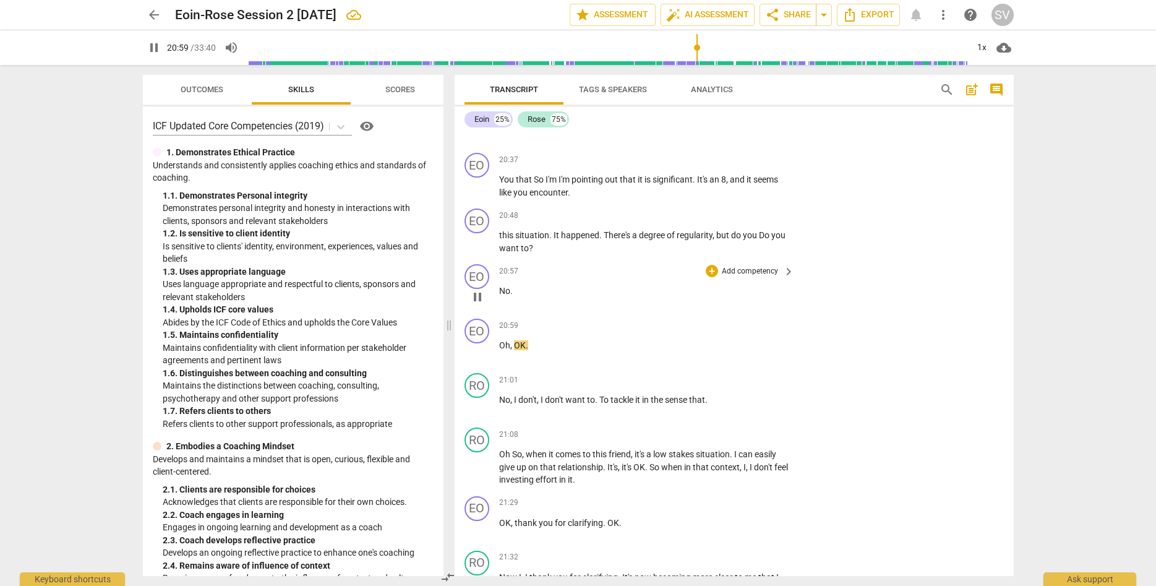
scroll to position [4929, 0]
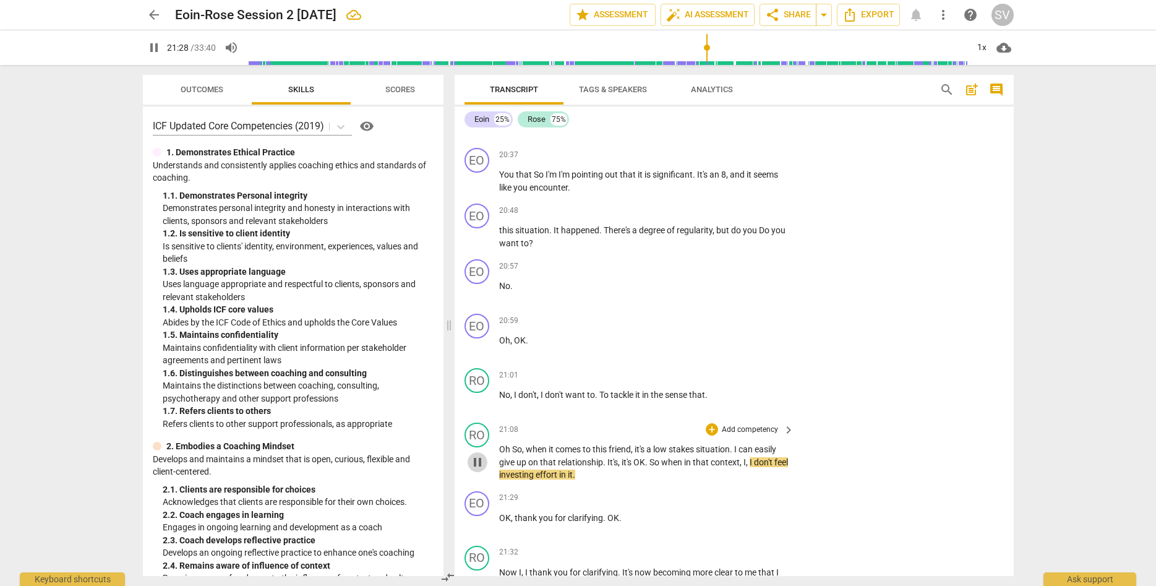
click at [475, 454] on span "pause" at bounding box center [477, 461] width 15 height 15
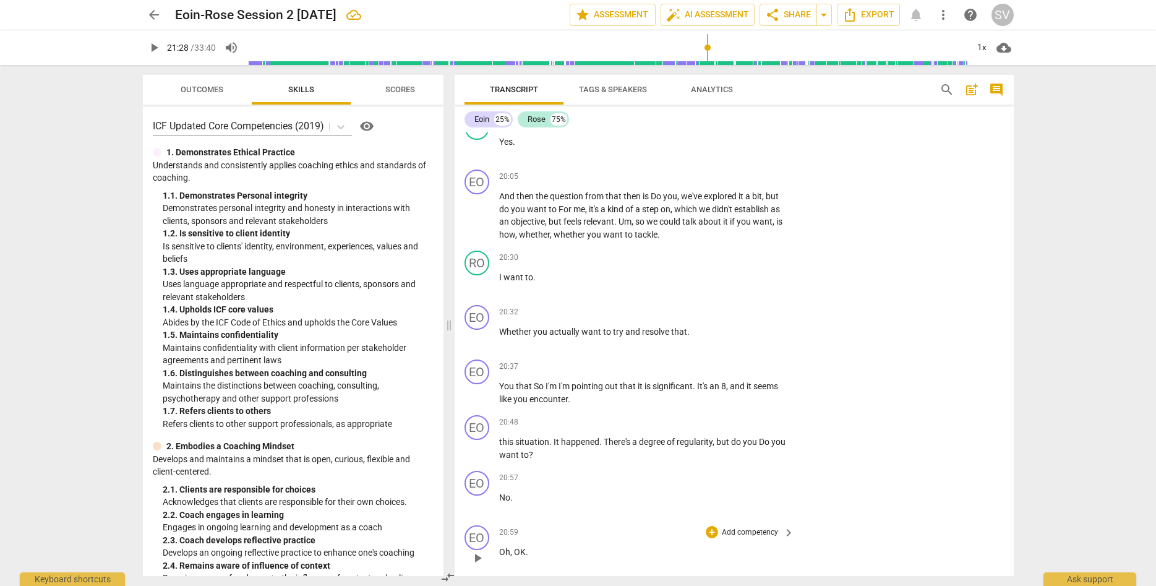
scroll to position [4647, 0]
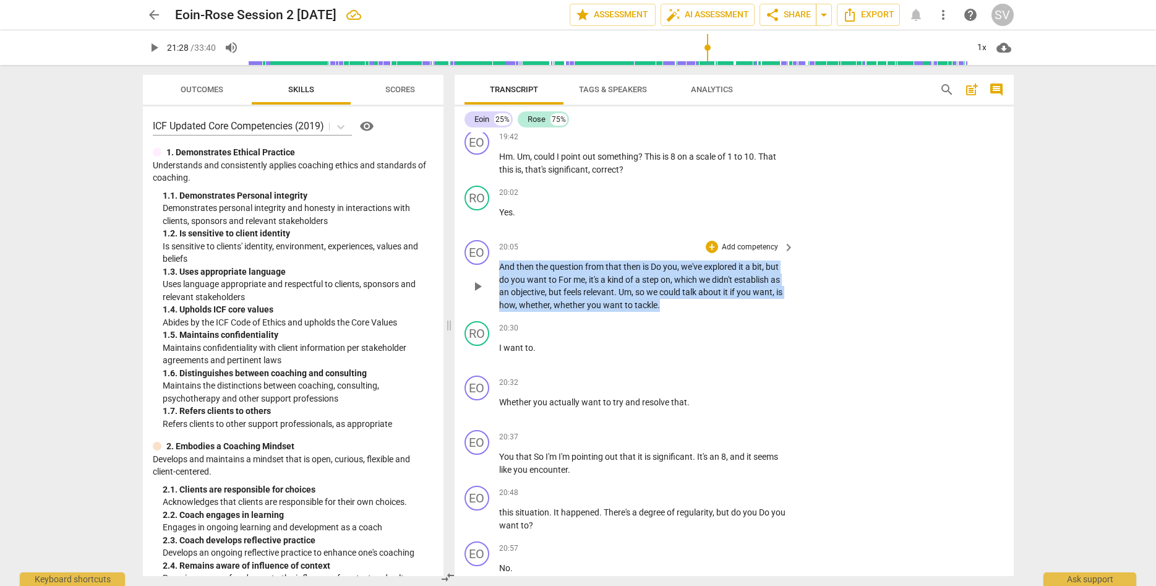
drag, startPoint x: 501, startPoint y: 255, endPoint x: 664, endPoint y: 297, distance: 168.6
click at [664, 299] on p "And then the question from that then is Do you , we've explored it a bit , but …" at bounding box center [643, 285] width 289 height 51
copy p "And then the question from that then is Do you , we've explored it a bit , but …"
click at [156, 48] on span "play_arrow" at bounding box center [154, 47] width 15 height 15
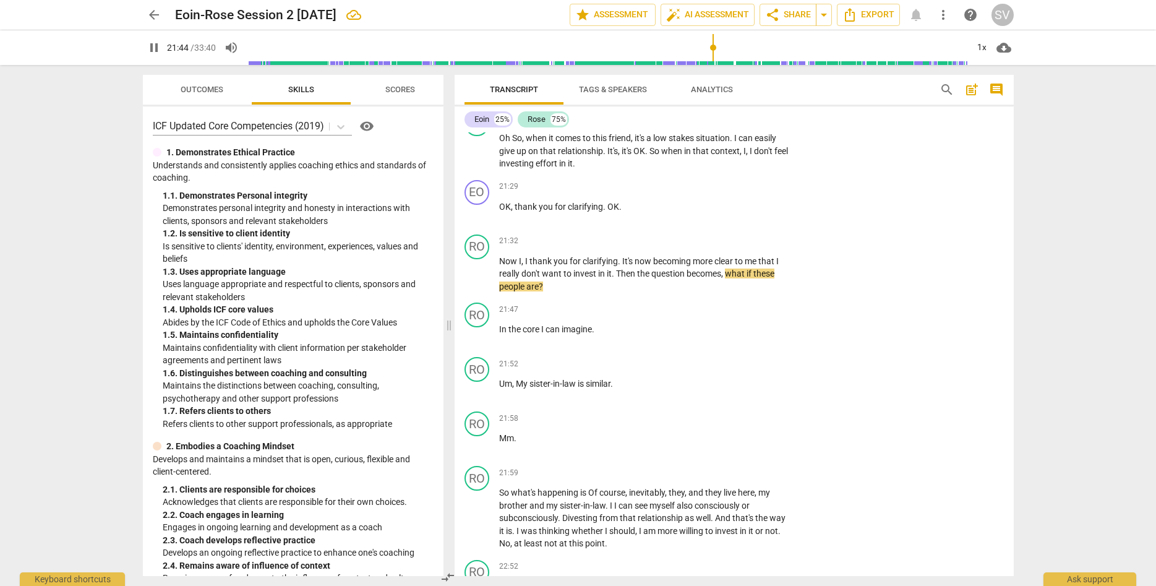
click at [151, 47] on span "pause" at bounding box center [154, 47] width 15 height 15
click at [152, 48] on span "play_arrow" at bounding box center [154, 47] width 15 height 15
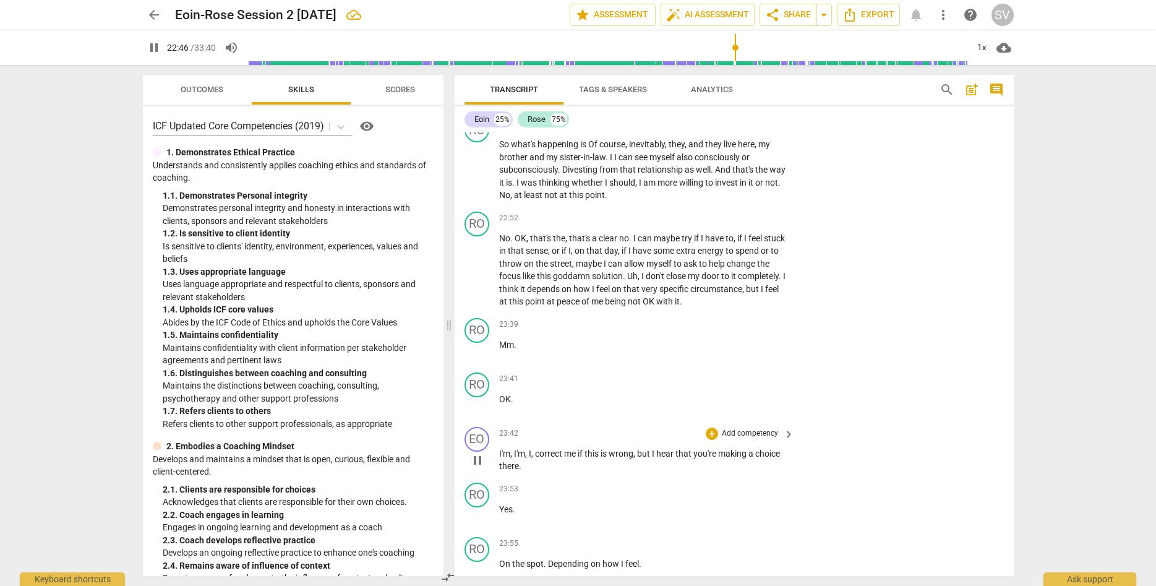
scroll to position [5592, 0]
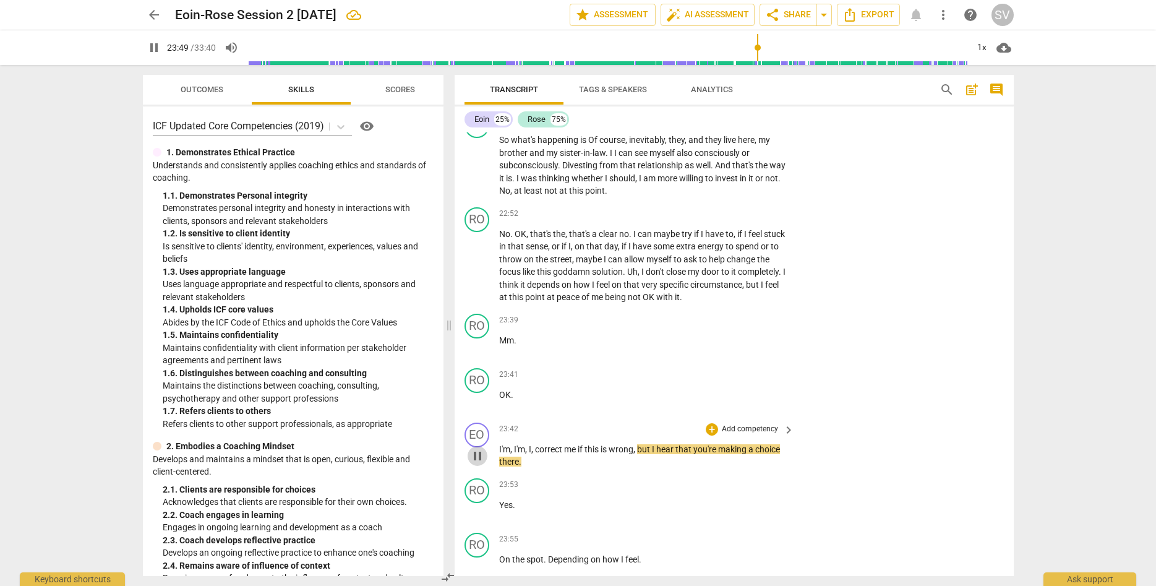
click at [473, 448] on span "pause" at bounding box center [477, 455] width 15 height 15
drag, startPoint x: 500, startPoint y: 436, endPoint x: 524, endPoint y: 438, distance: 24.2
click at [524, 443] on p "I'm , I'm , I , correct me if this is wrong , but I hear that you're making a c…" at bounding box center [643, 455] width 289 height 25
drag, startPoint x: 499, startPoint y: 437, endPoint x: 532, endPoint y: 449, distance: 34.8
click at [532, 449] on p "I'm , I'm , I , correct me if this is wrong , but I hear that you're making a c…" at bounding box center [643, 455] width 289 height 25
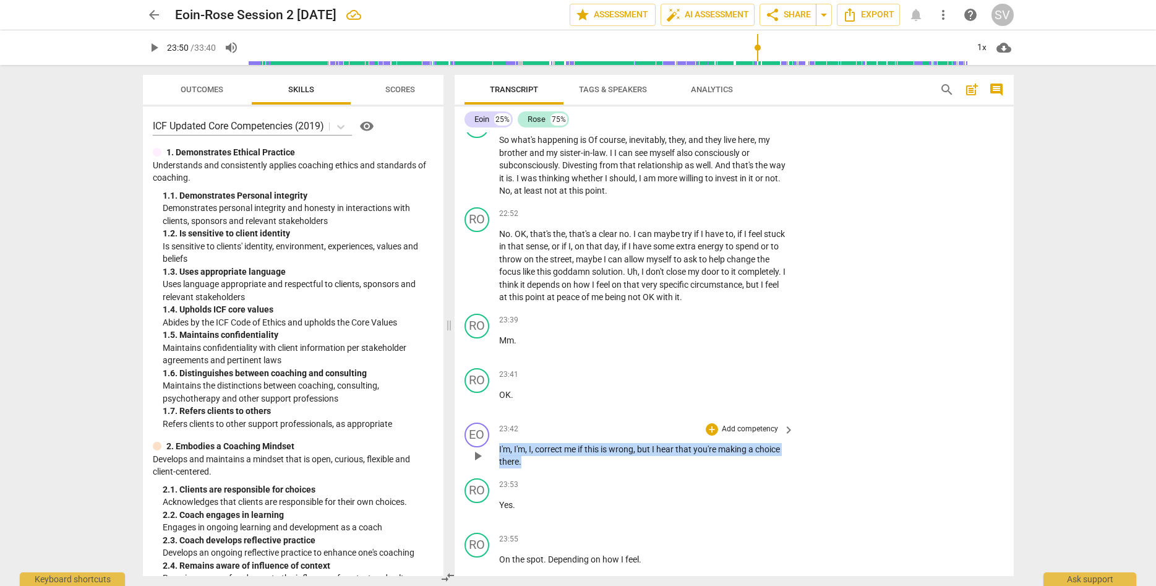
copy p "I'm , I'm , I , correct me if this is wrong , but I hear that you're making a c…"
click at [151, 50] on span "play_arrow" at bounding box center [154, 47] width 15 height 15
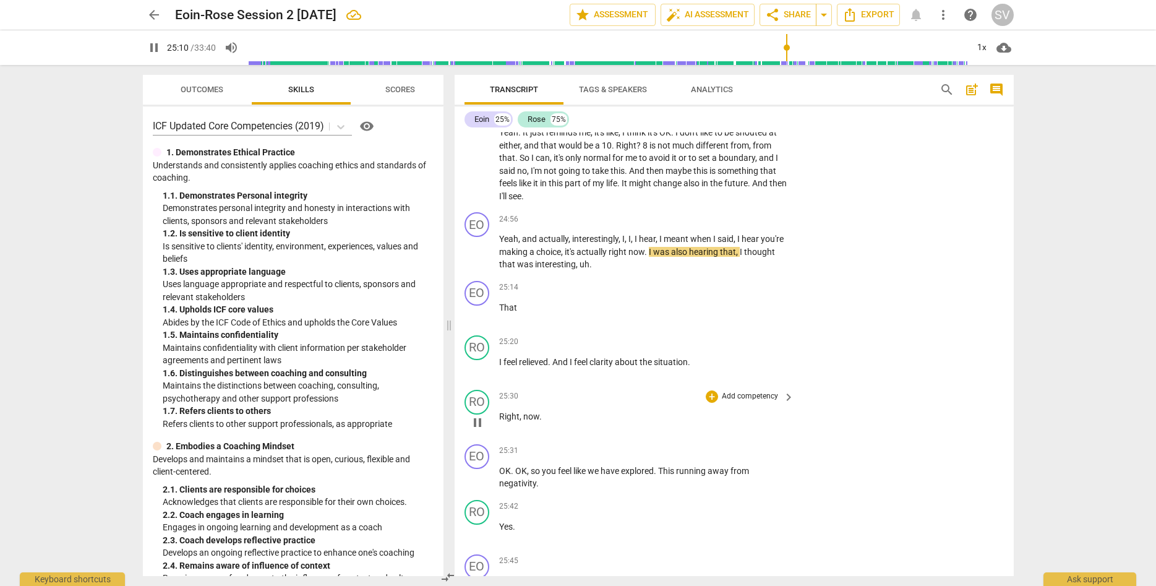
scroll to position [6156, 0]
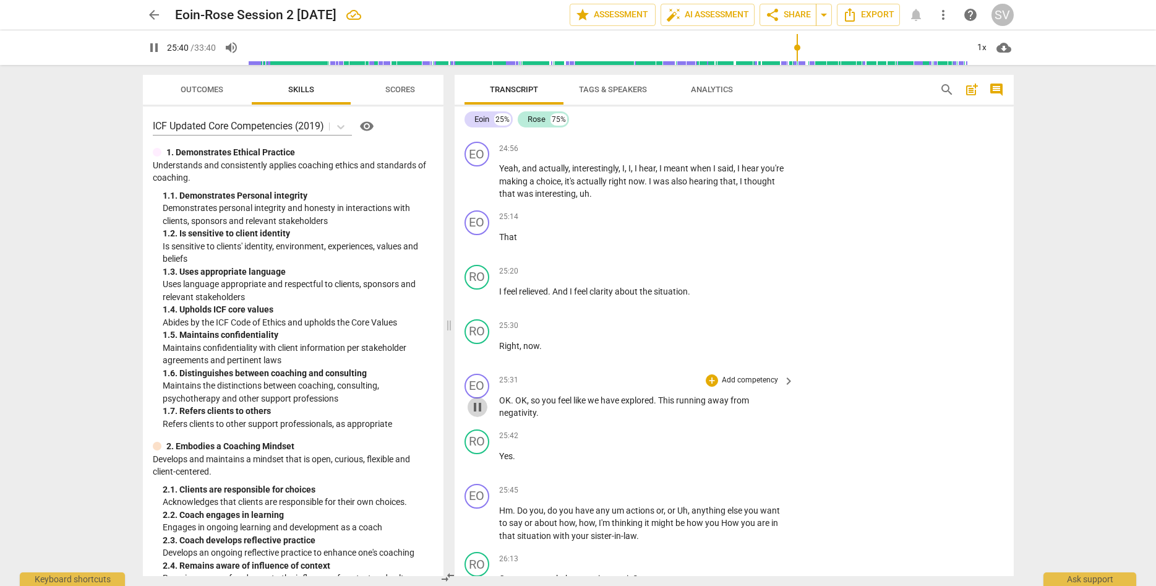
click at [473, 399] on span "pause" at bounding box center [477, 406] width 15 height 15
drag, startPoint x: 500, startPoint y: 388, endPoint x: 550, endPoint y: 401, distance: 51.7
click at [550, 402] on p "OK . OK , so you feel like we have explored . This running away from negativity…" at bounding box center [643, 406] width 289 height 25
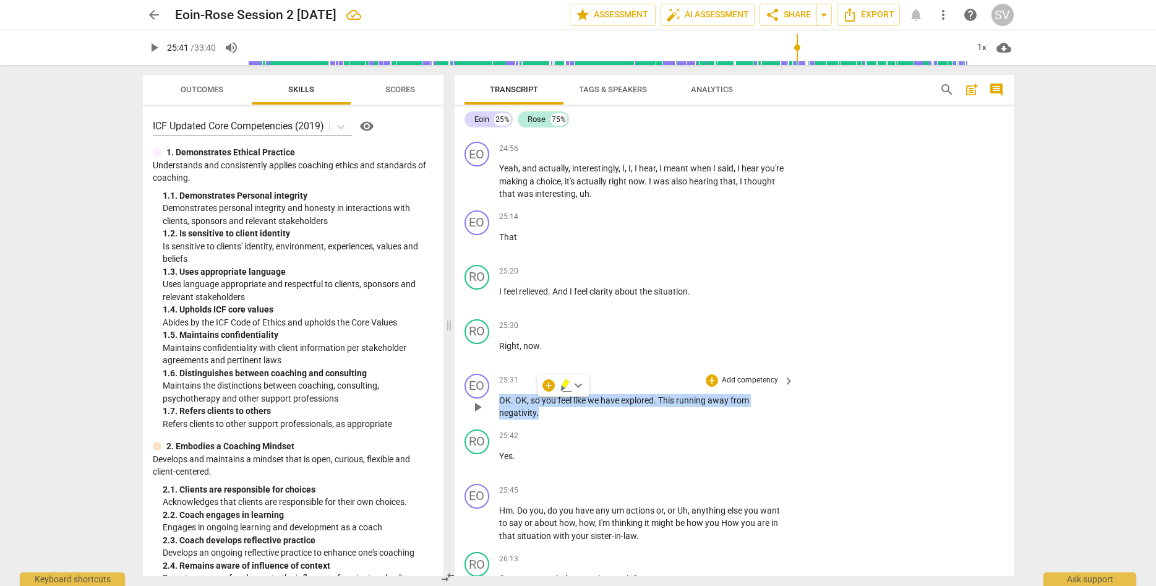
copy p "OK . OK , so you feel like we have explored . This running away from negativity…"
click at [156, 48] on span "play_arrow" at bounding box center [154, 47] width 15 height 15
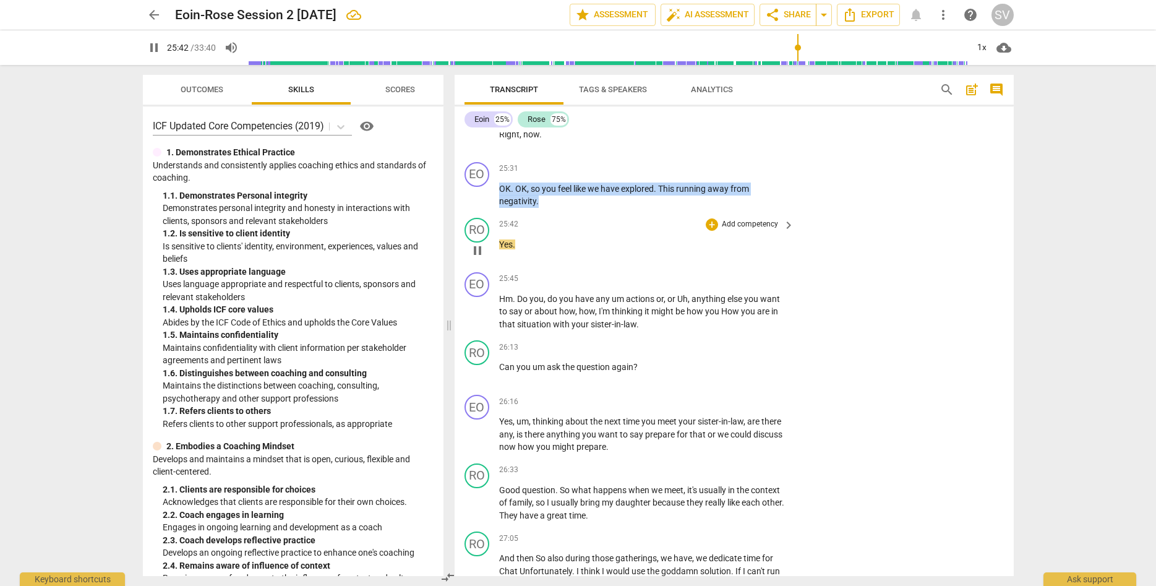
scroll to position [6438, 0]
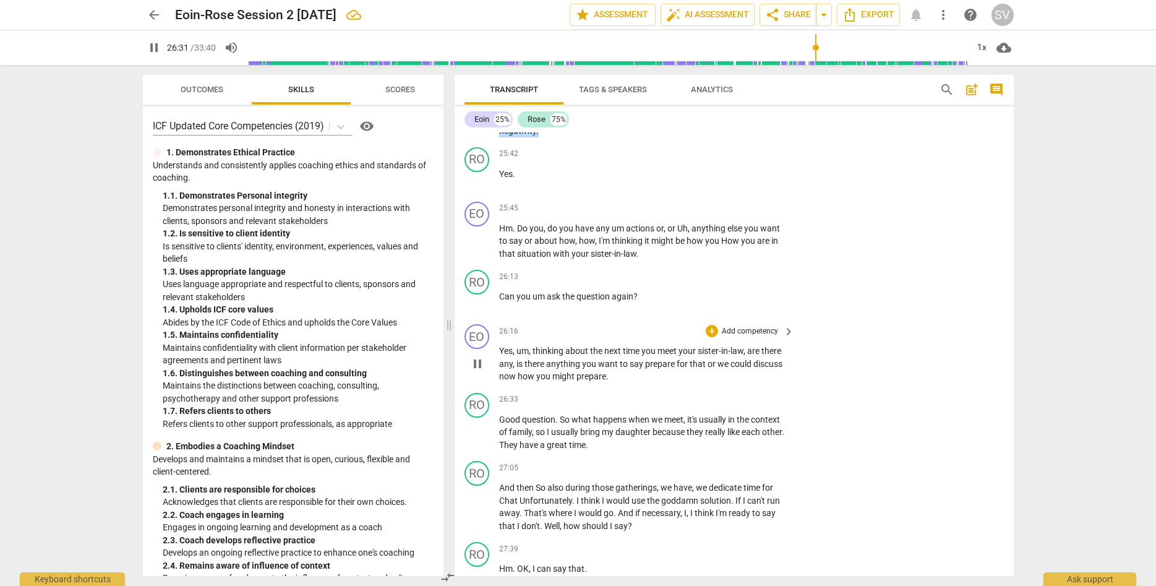
click at [474, 356] on span "pause" at bounding box center [477, 363] width 15 height 15
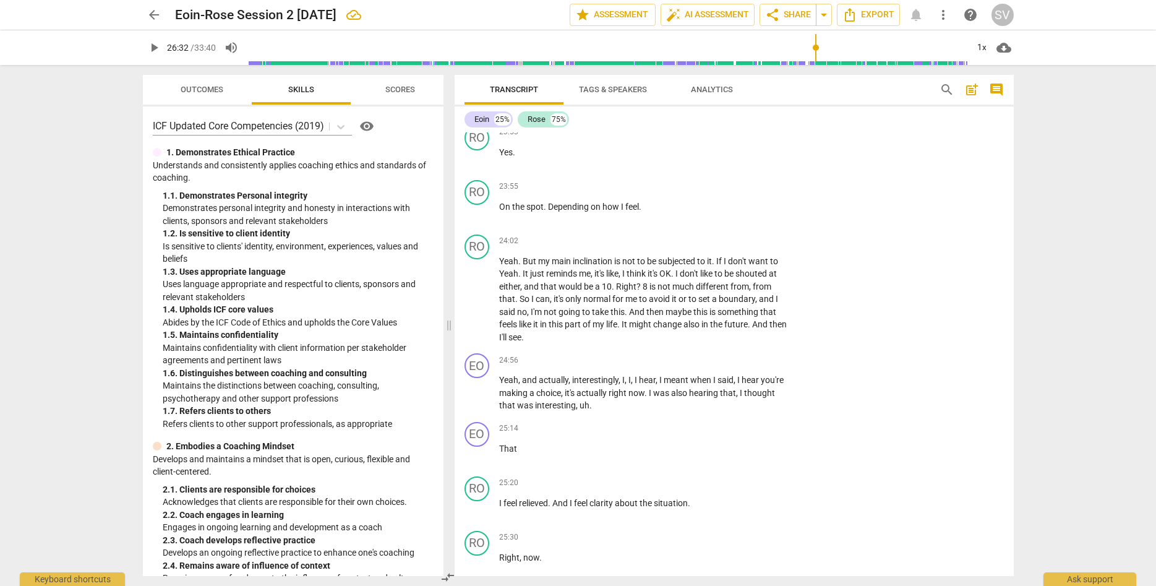
scroll to position [5874, 0]
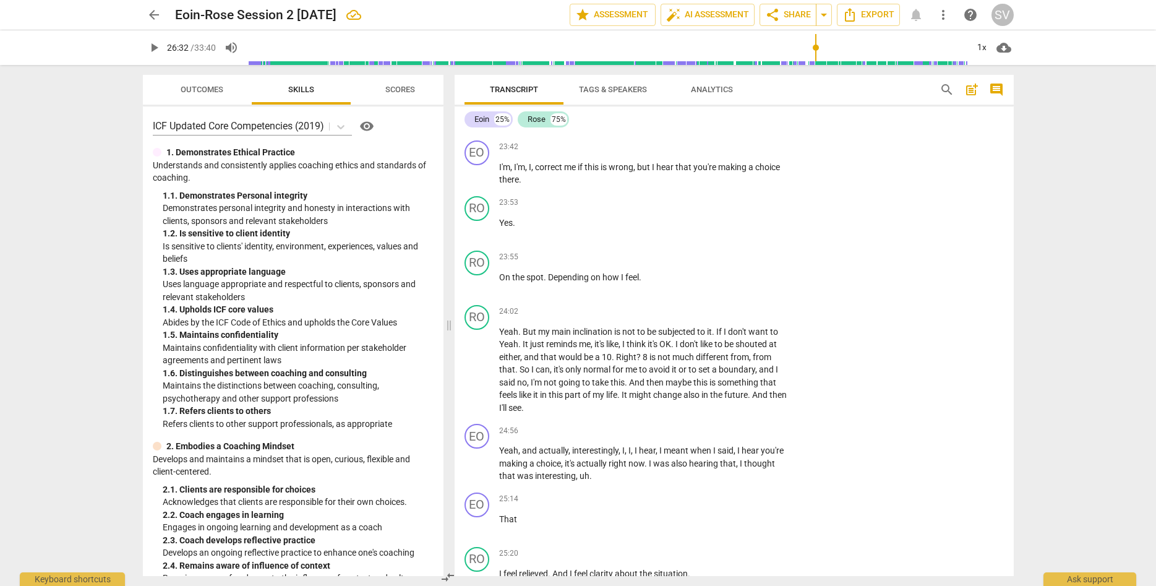
click at [150, 50] on span "play_arrow" at bounding box center [154, 47] width 15 height 15
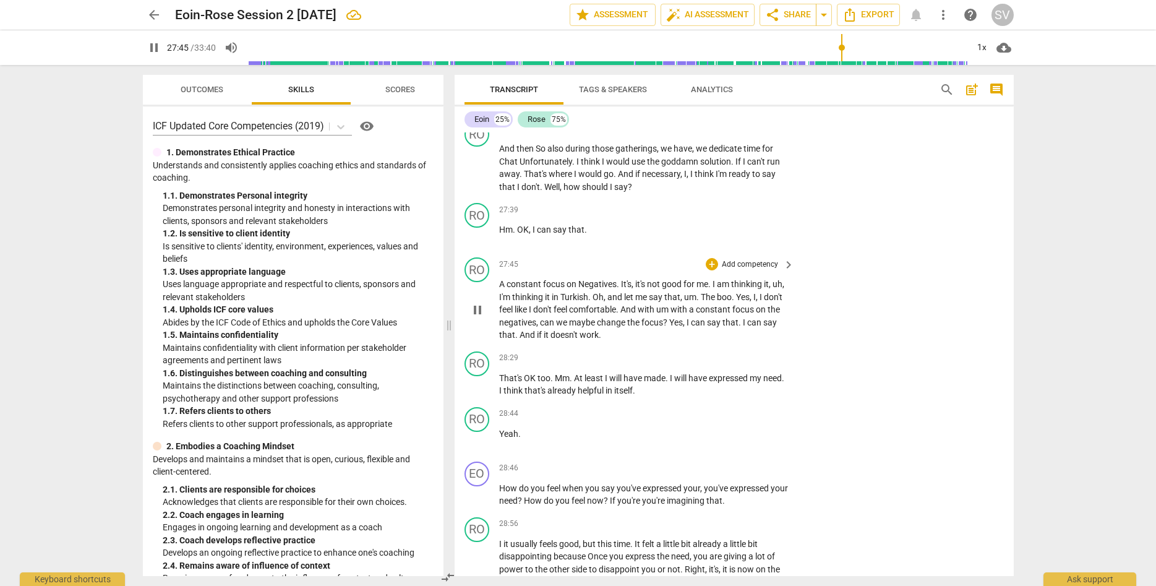
scroll to position [6847, 0]
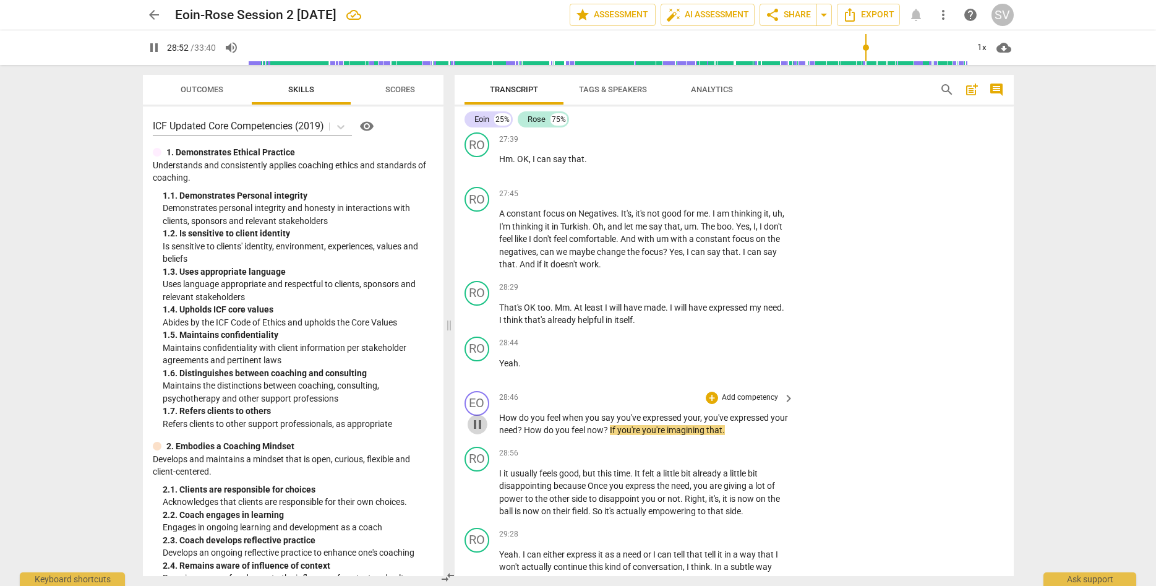
click at [478, 417] on span "pause" at bounding box center [477, 424] width 15 height 15
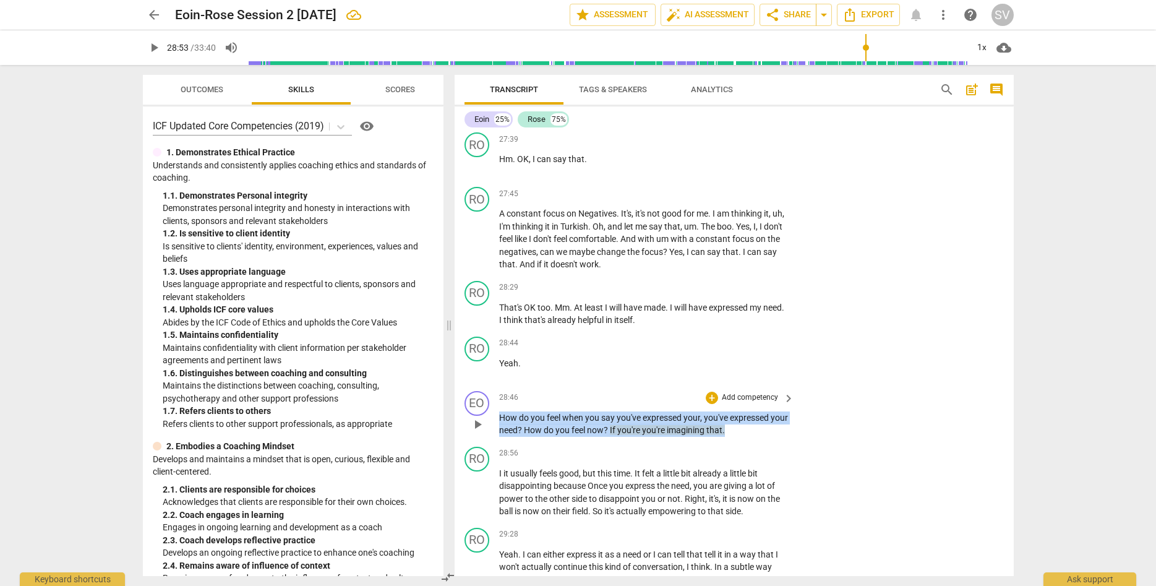
drag, startPoint x: 500, startPoint y: 404, endPoint x: 751, endPoint y: 418, distance: 251.4
click at [751, 418] on p "How do you feel when you say you've expressed your , you've expressed your need…" at bounding box center [643, 423] width 289 height 25
copy p "How do you feel when you say you've expressed your , you've expressed your need…"
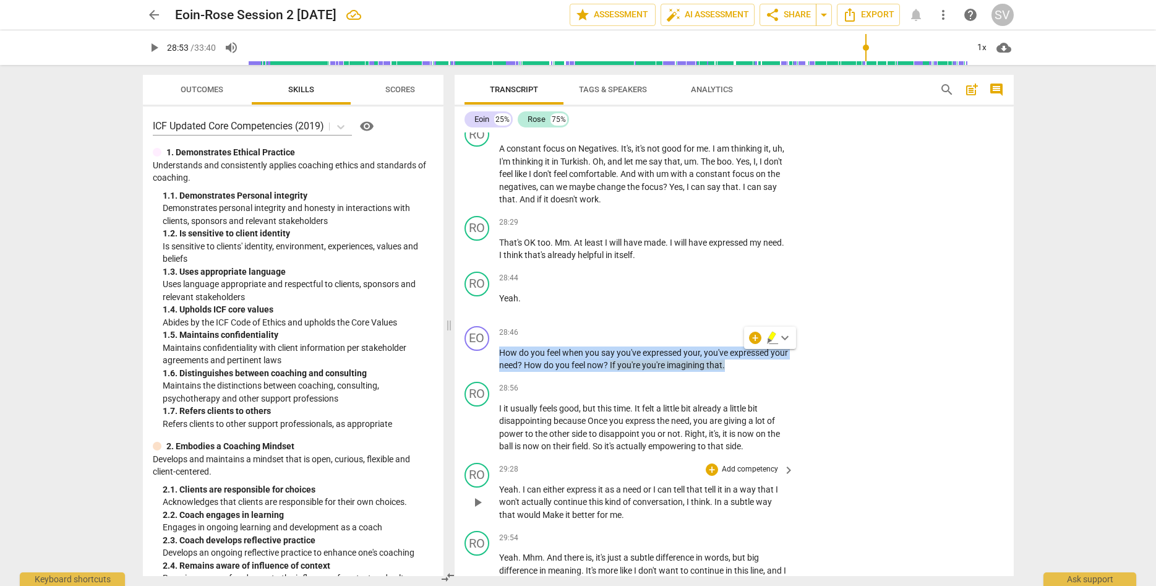
scroll to position [6988, 0]
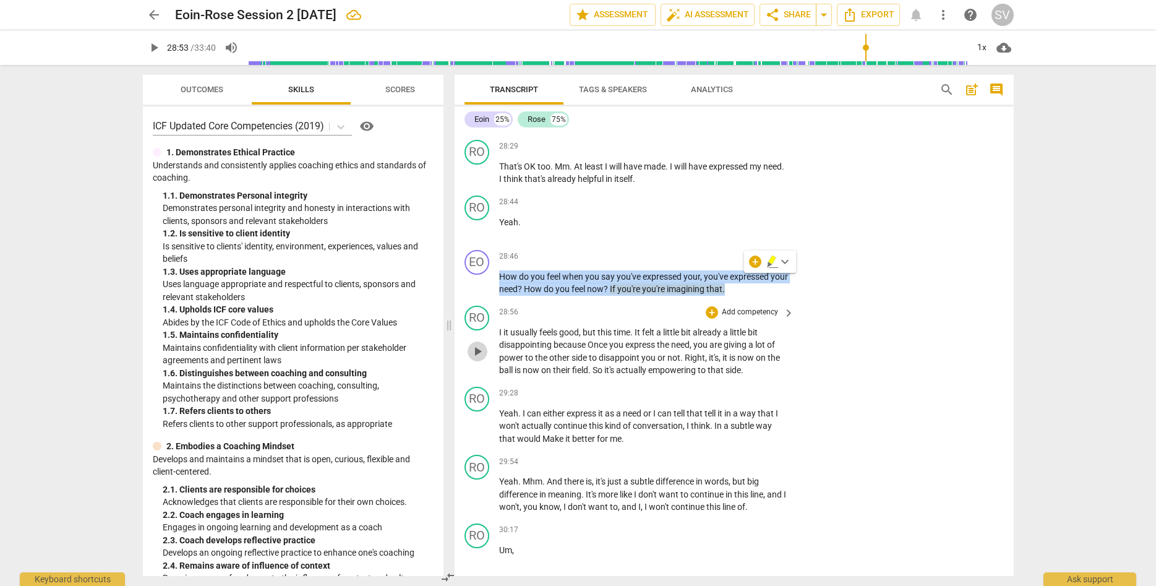
click at [482, 344] on span "play_arrow" at bounding box center [477, 351] width 15 height 15
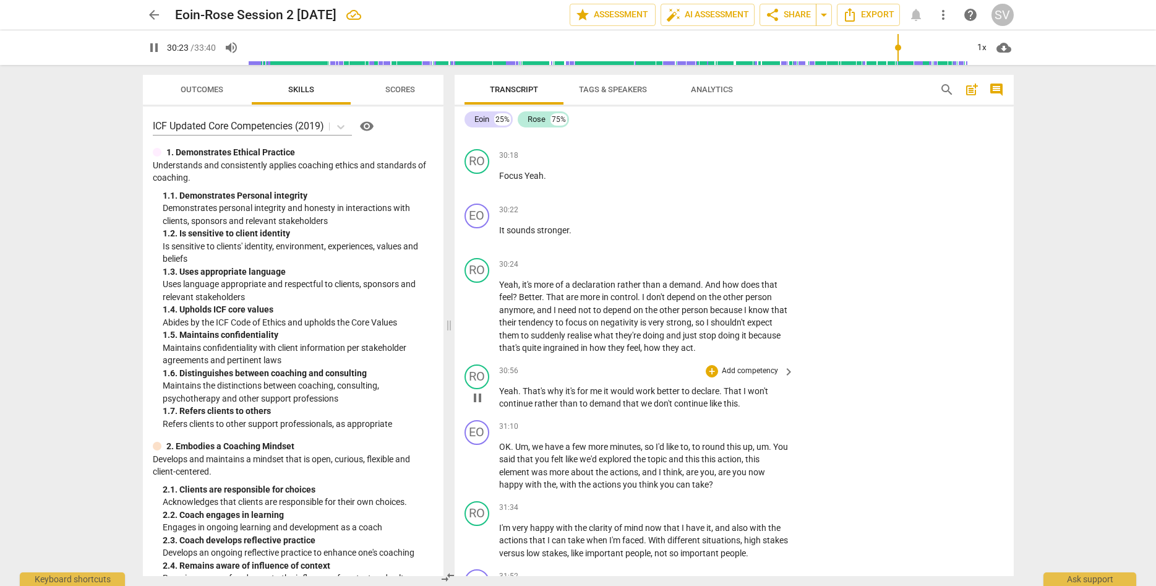
scroll to position [7482, 0]
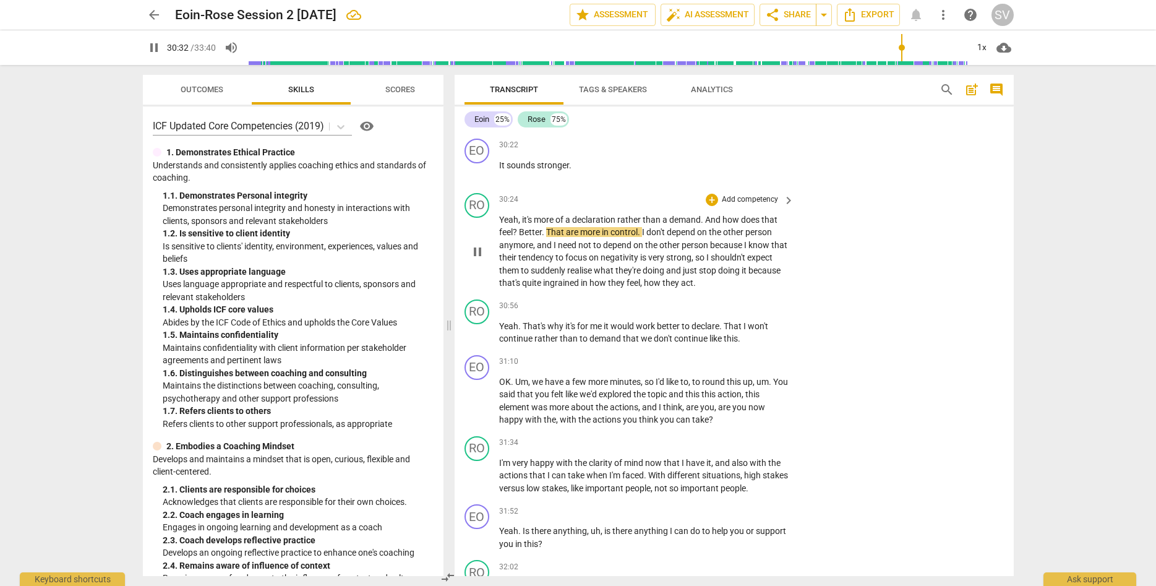
click at [474, 244] on span "pause" at bounding box center [477, 251] width 15 height 15
drag, startPoint x: 706, startPoint y: 206, endPoint x: 518, endPoint y: 219, distance: 188.4
click at [518, 219] on p "Yeah , it's more of a declaration rather than a demand . And how does that feel…" at bounding box center [643, 251] width 289 height 76
click at [155, 45] on span "play_arrow" at bounding box center [154, 47] width 15 height 15
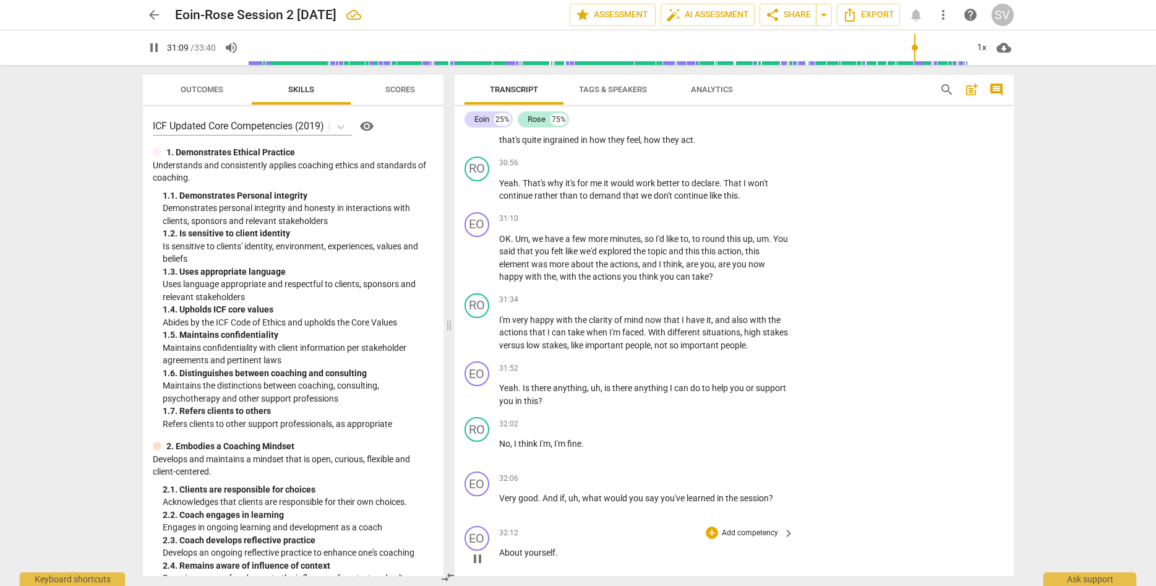
scroll to position [7623, 0]
click at [477, 252] on span "pause" at bounding box center [477, 259] width 15 height 15
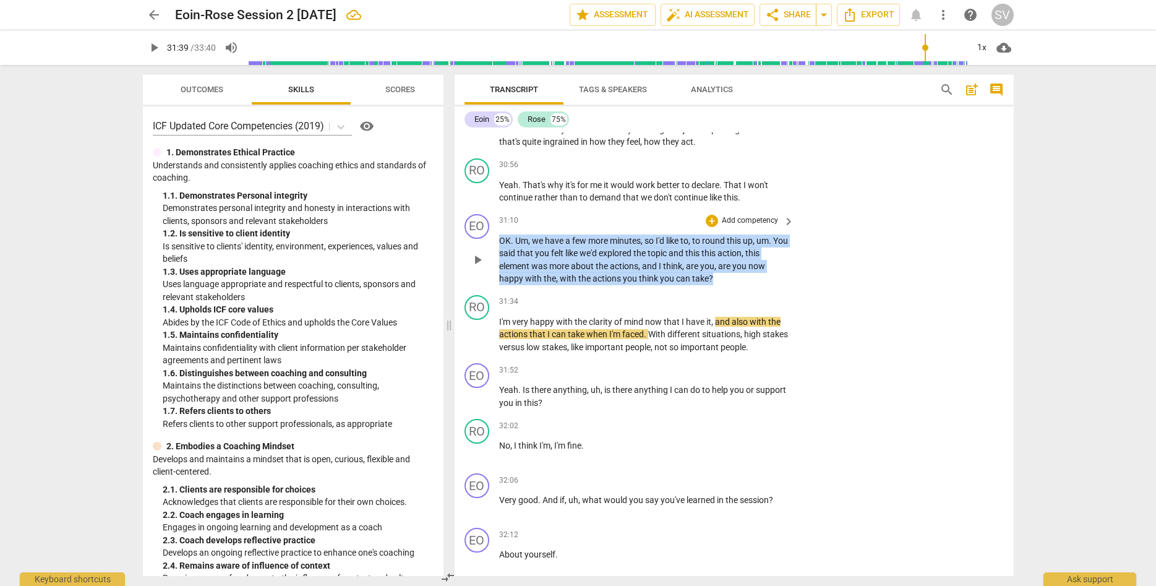
drag, startPoint x: 501, startPoint y: 228, endPoint x: 718, endPoint y: 265, distance: 220.8
click at [718, 265] on p "OK . Um , we have a few more minutes , so I'd like to , to round this up , um .…" at bounding box center [643, 259] width 289 height 51
click at [158, 51] on span "play_arrow" at bounding box center [154, 47] width 15 height 15
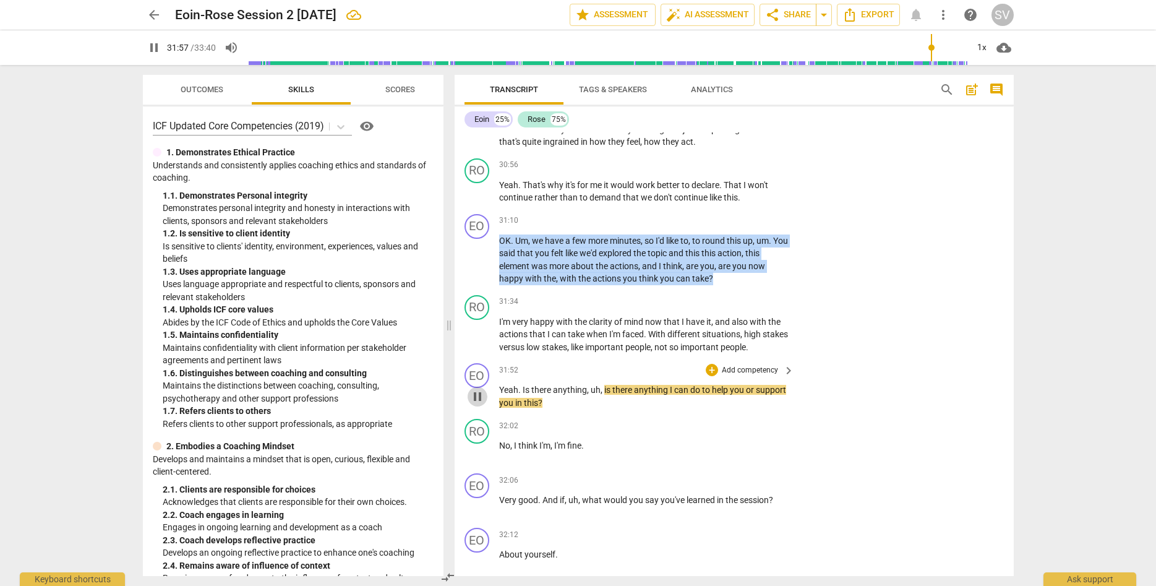
click at [474, 389] on span "pause" at bounding box center [477, 396] width 15 height 15
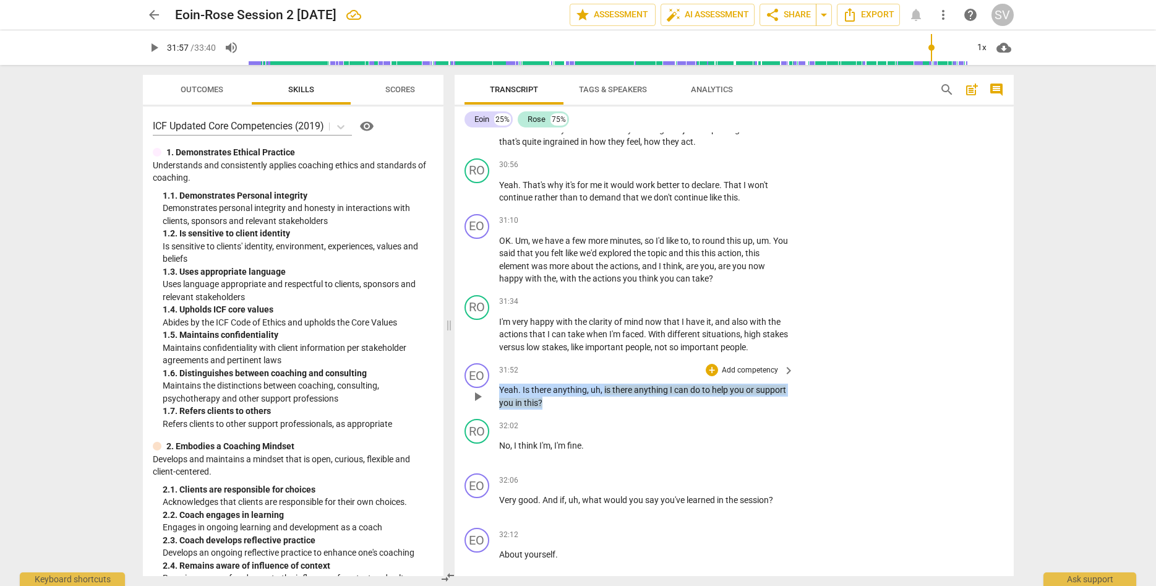
drag, startPoint x: 499, startPoint y: 378, endPoint x: 570, endPoint y: 388, distance: 71.9
click at [570, 388] on p "Yeah . Is there anything , uh , is there anything I can do to help you or suppo…" at bounding box center [643, 395] width 289 height 25
click at [150, 48] on span "play_arrow" at bounding box center [154, 47] width 15 height 15
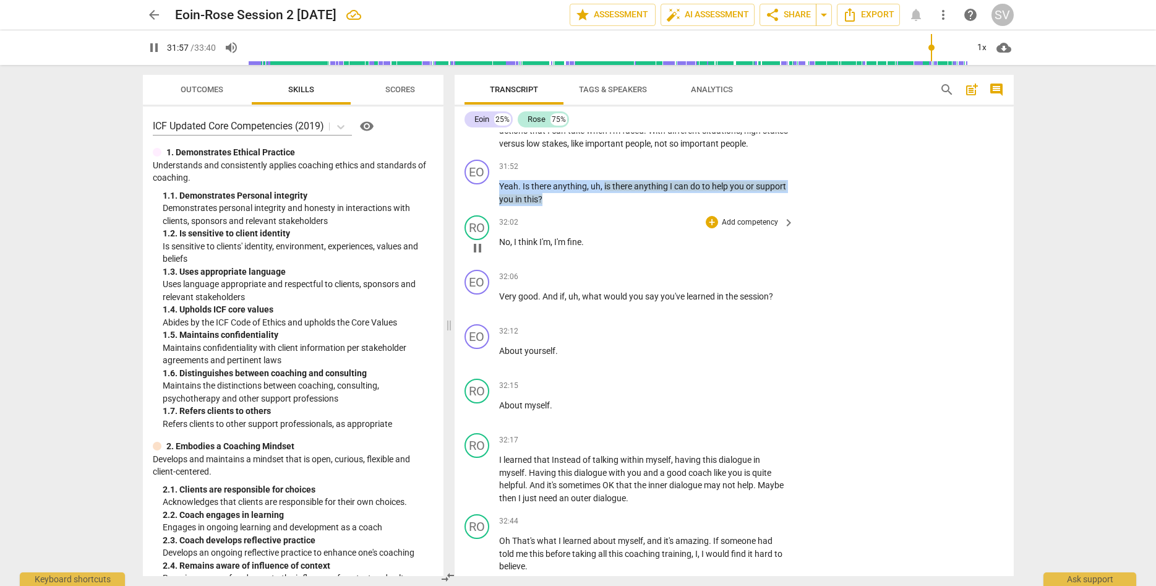
scroll to position [7834, 0]
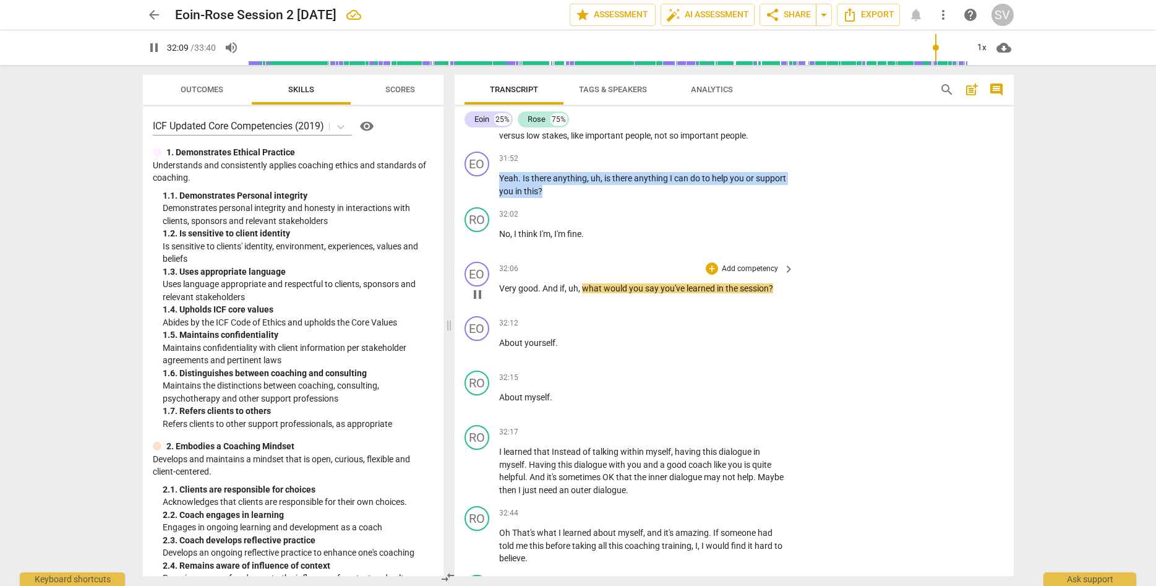
click at [483, 287] on span "pause" at bounding box center [477, 294] width 15 height 15
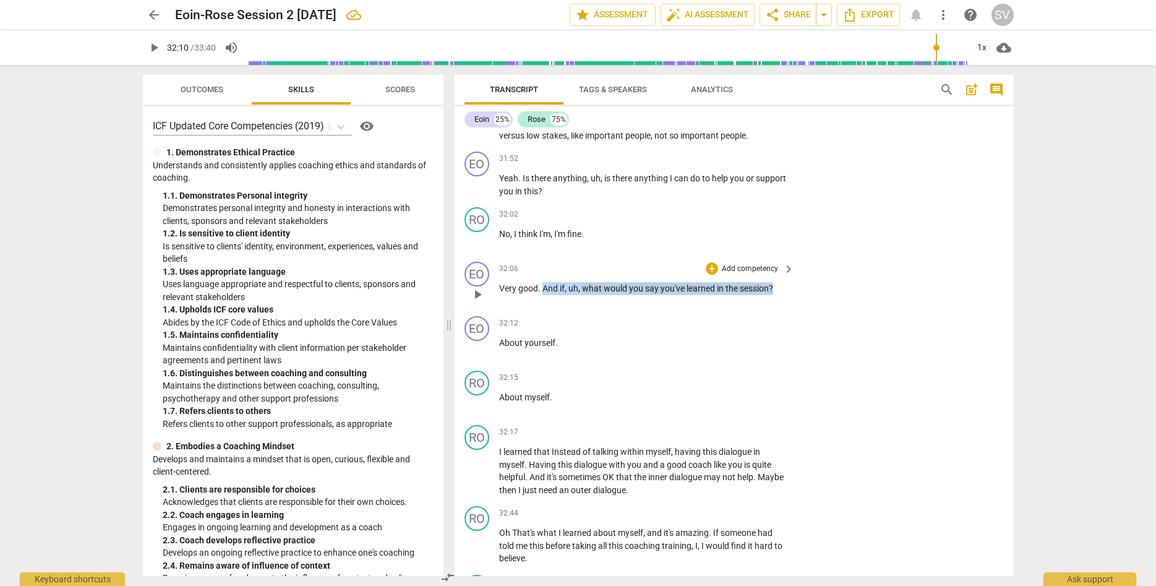
drag, startPoint x: 542, startPoint y: 275, endPoint x: 816, endPoint y: 275, distance: 273.9
click at [816, 275] on div "EO play_arrow pause 32:06 + Add competency keyboard_arrow_right Very good . And…" at bounding box center [733, 284] width 559 height 54
click at [149, 49] on span "play_arrow" at bounding box center [154, 47] width 15 height 15
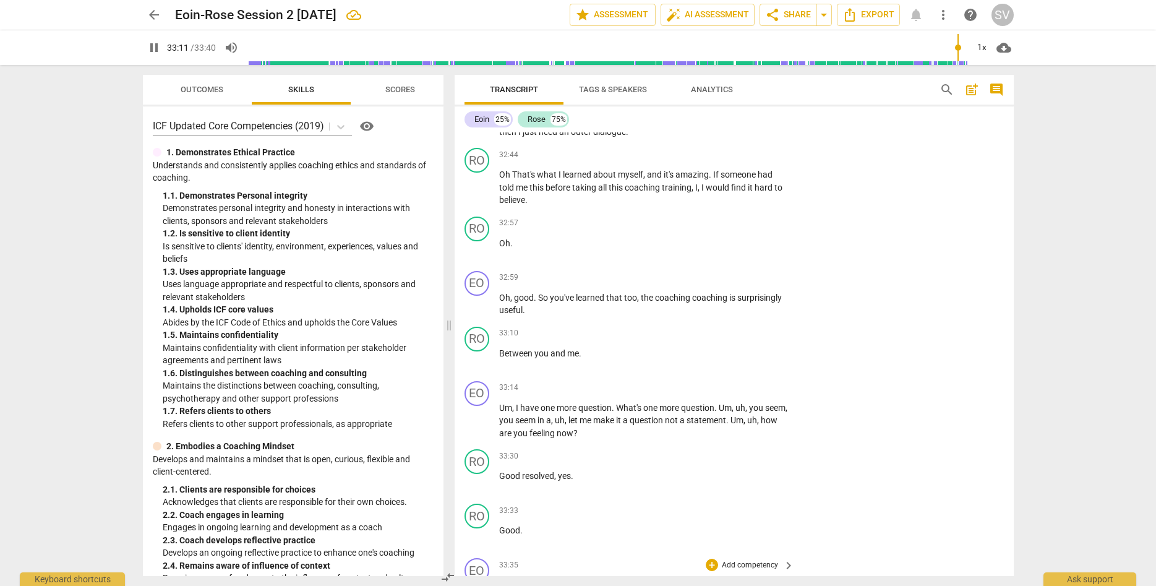
scroll to position [8257, 0]
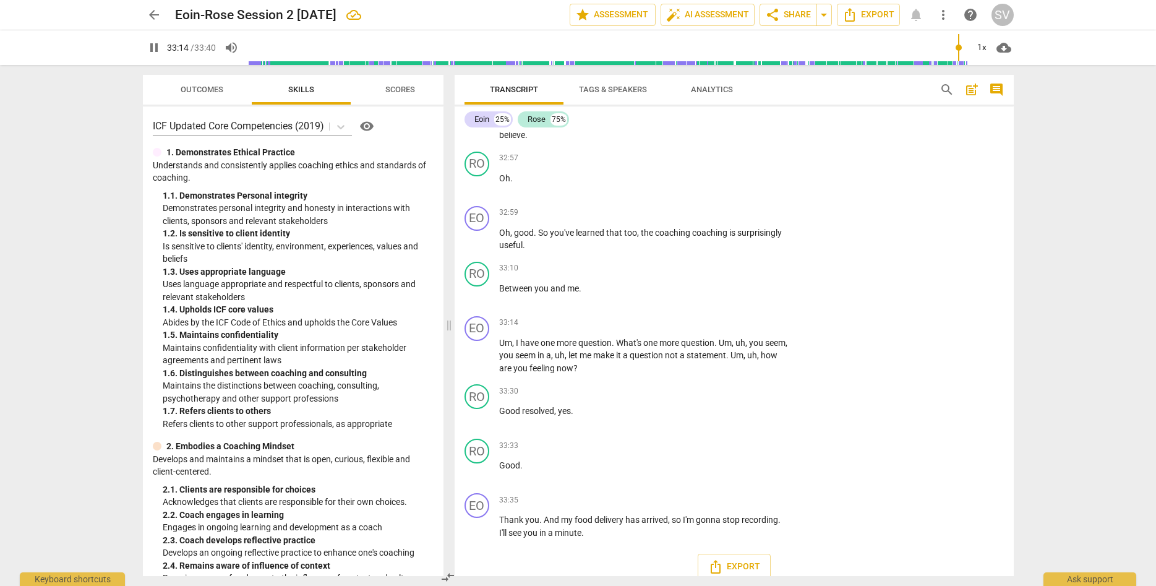
click at [150, 48] on span "pause" at bounding box center [154, 47] width 15 height 15
click at [480, 348] on span "play_arrow" at bounding box center [477, 355] width 15 height 15
drag, startPoint x: 499, startPoint y: 354, endPoint x: 611, endPoint y: 355, distance: 111.9
click at [611, 355] on p "Um , I have one more question . What's one more question . Um , uh , you seem ,…" at bounding box center [643, 353] width 289 height 38
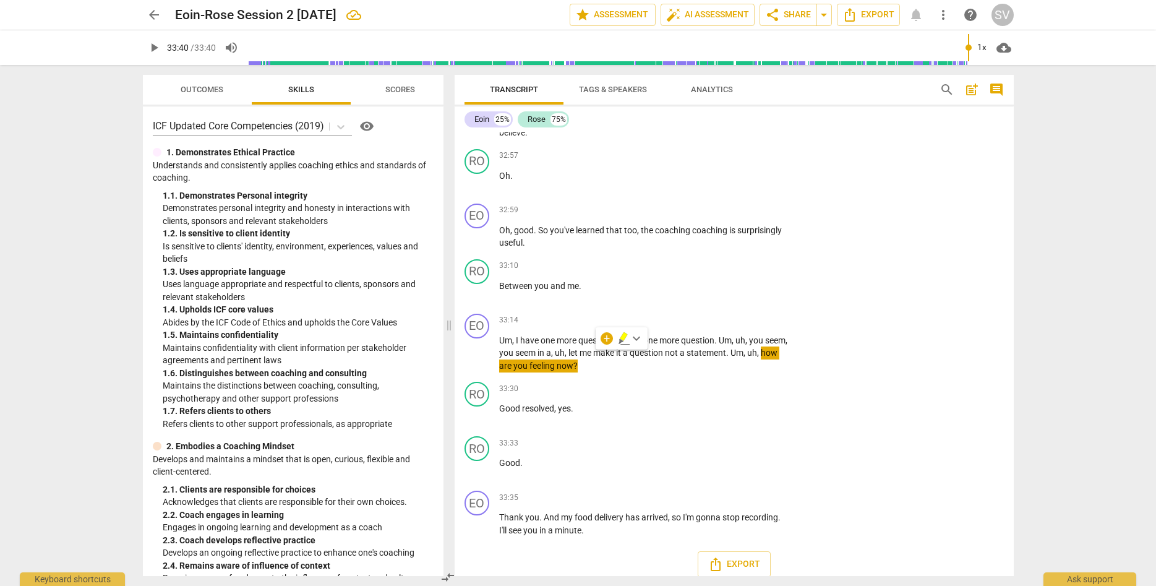
type input "2020"
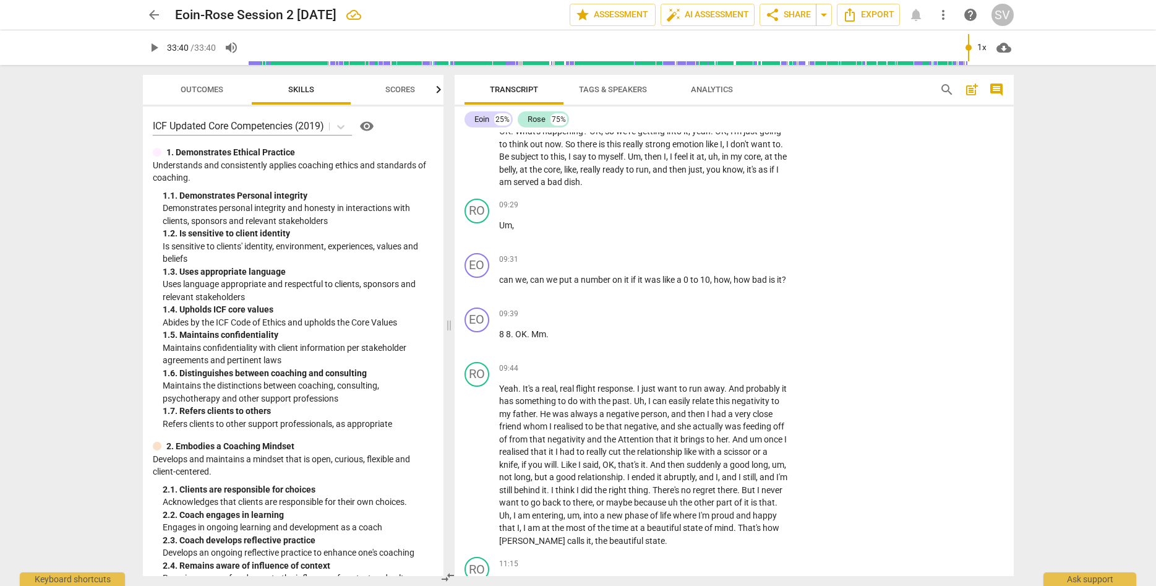
scroll to position [2127, 0]
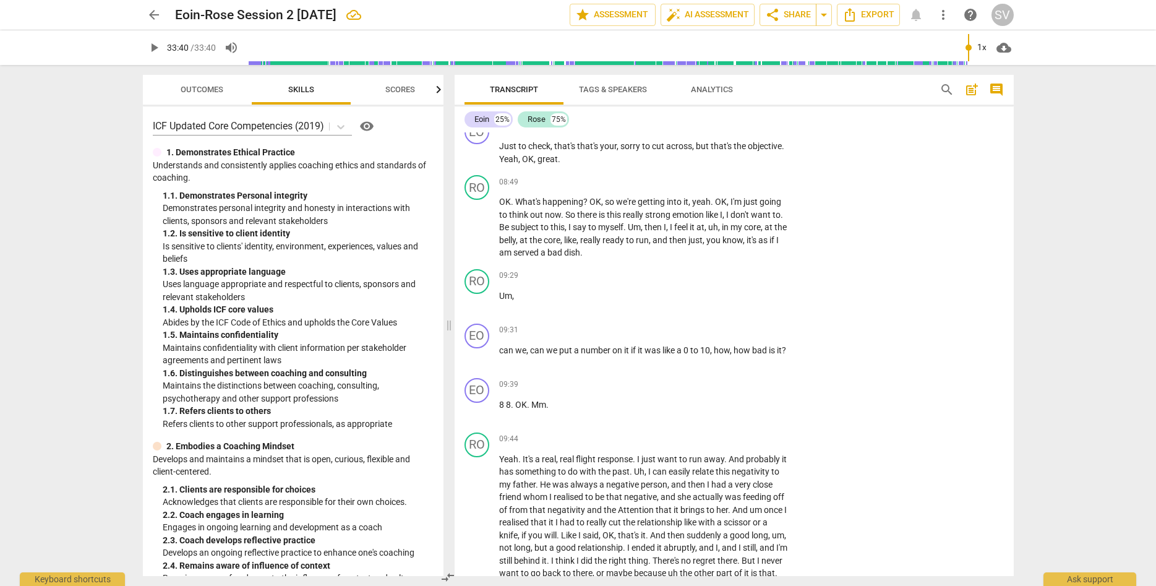
type input "2020"
click at [1003, 14] on div "SV" at bounding box center [1002, 15] width 22 height 22
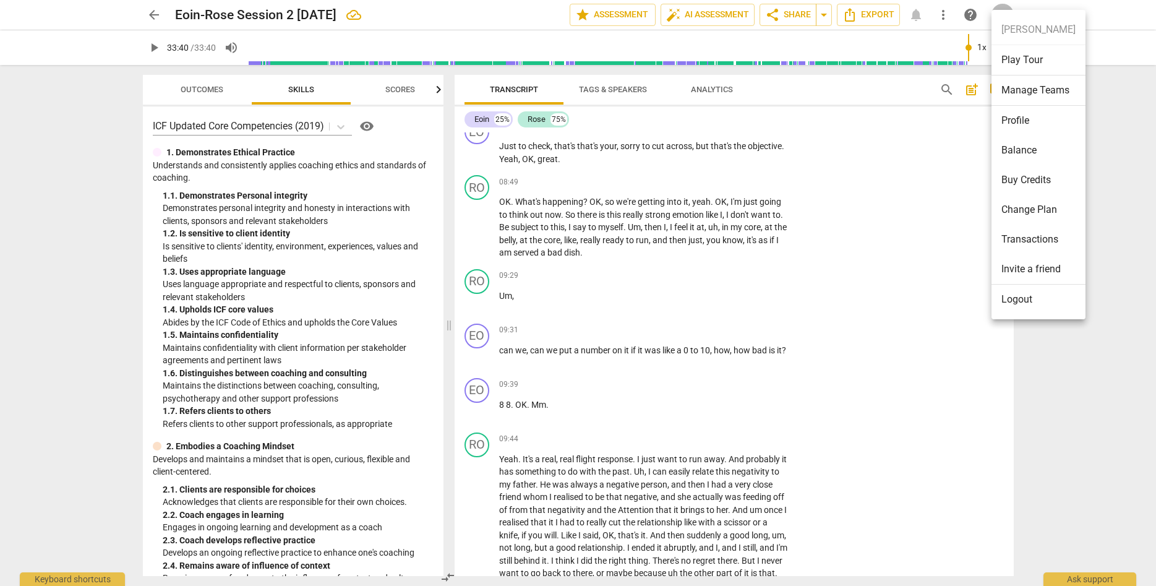
click at [864, 190] on div at bounding box center [578, 293] width 1156 height 586
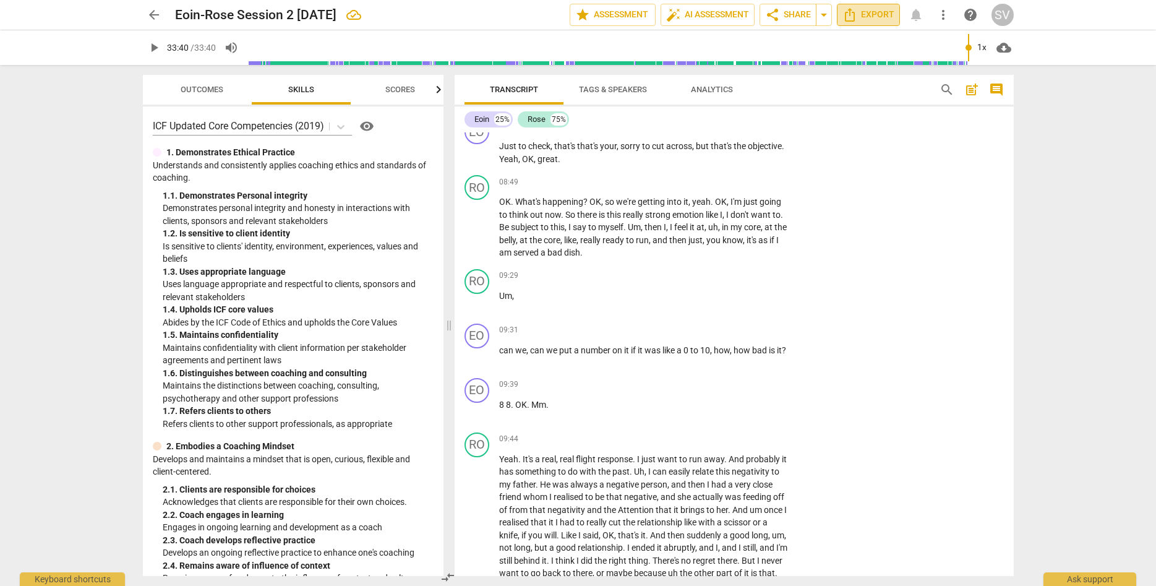
click at [873, 15] on span "Export" at bounding box center [868, 14] width 52 height 15
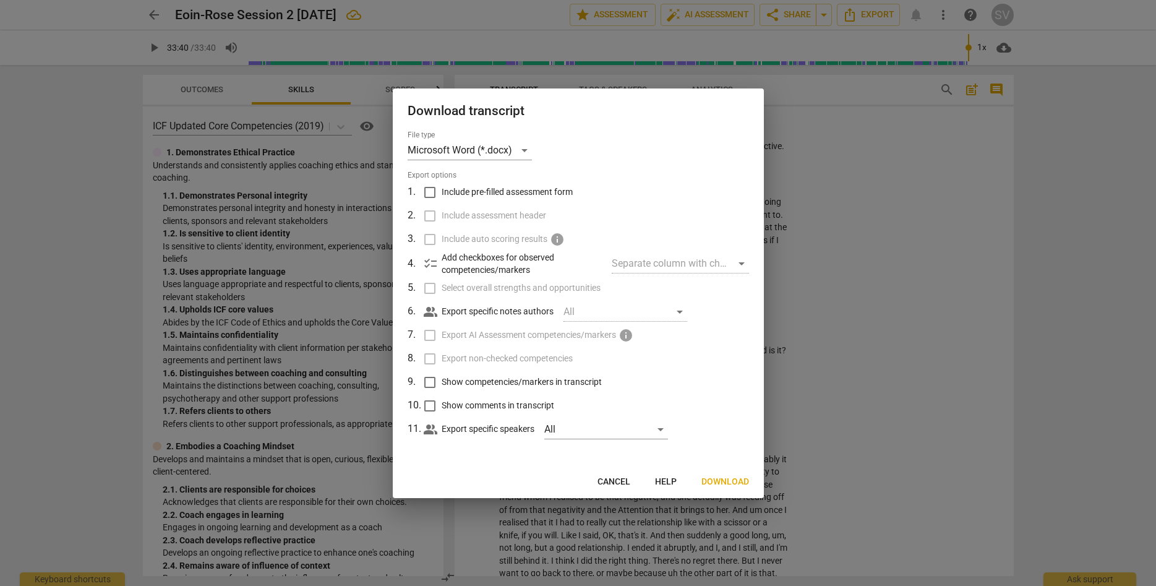
click at [723, 481] on span "Download" at bounding box center [725, 481] width 48 height 12
